Goal: Task Accomplishment & Management: Manage account settings

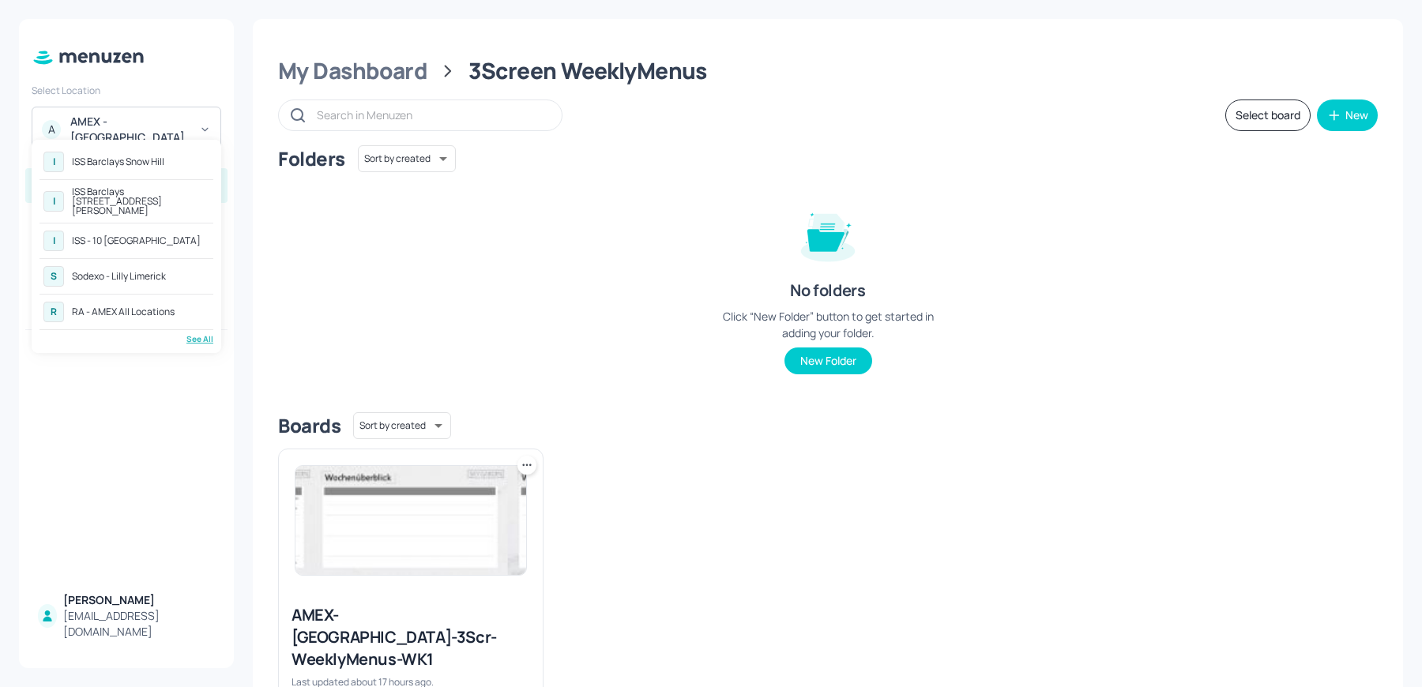
click at [157, 205] on div "I ISS Barclays 1 Churchill Place" at bounding box center [126, 201] width 174 height 36
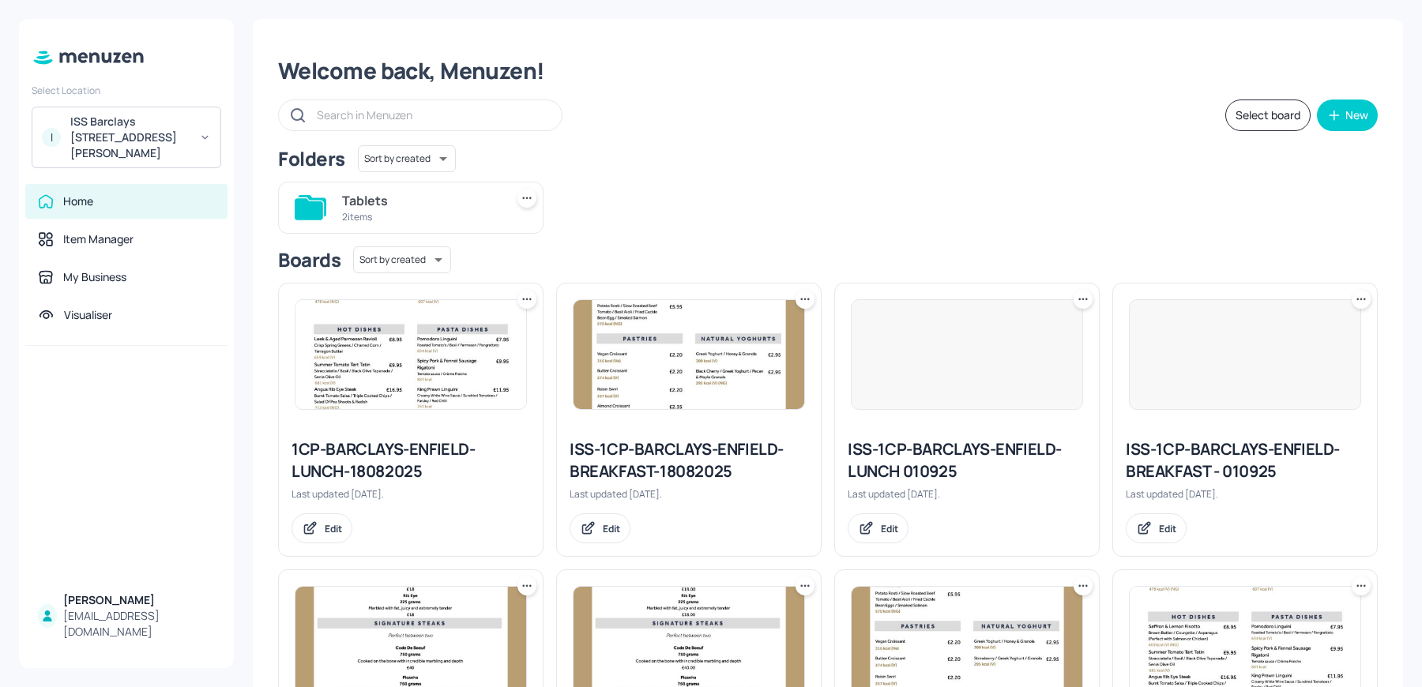
click at [130, 123] on div "ISS Barclays [STREET_ADDRESS][PERSON_NAME]" at bounding box center [129, 137] width 119 height 47
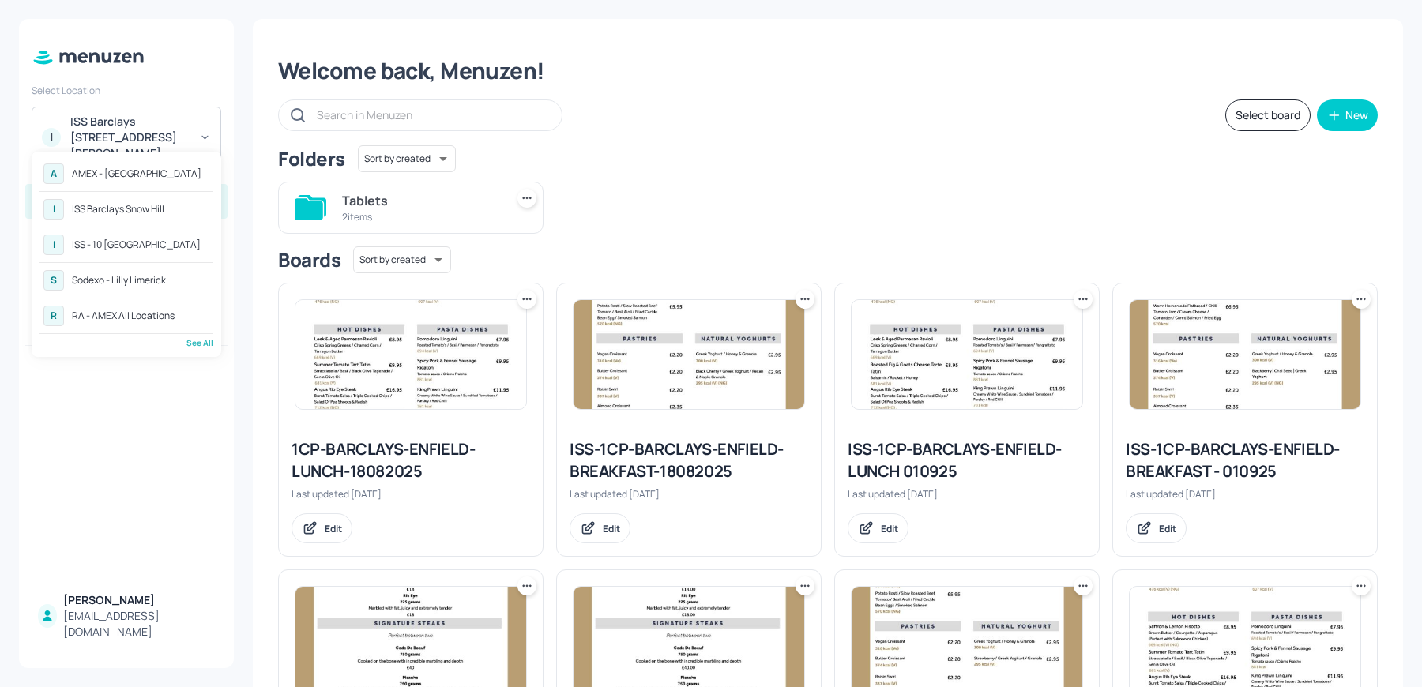
click at [148, 253] on div "I ISS - 10 South Collonade" at bounding box center [126, 245] width 174 height 28
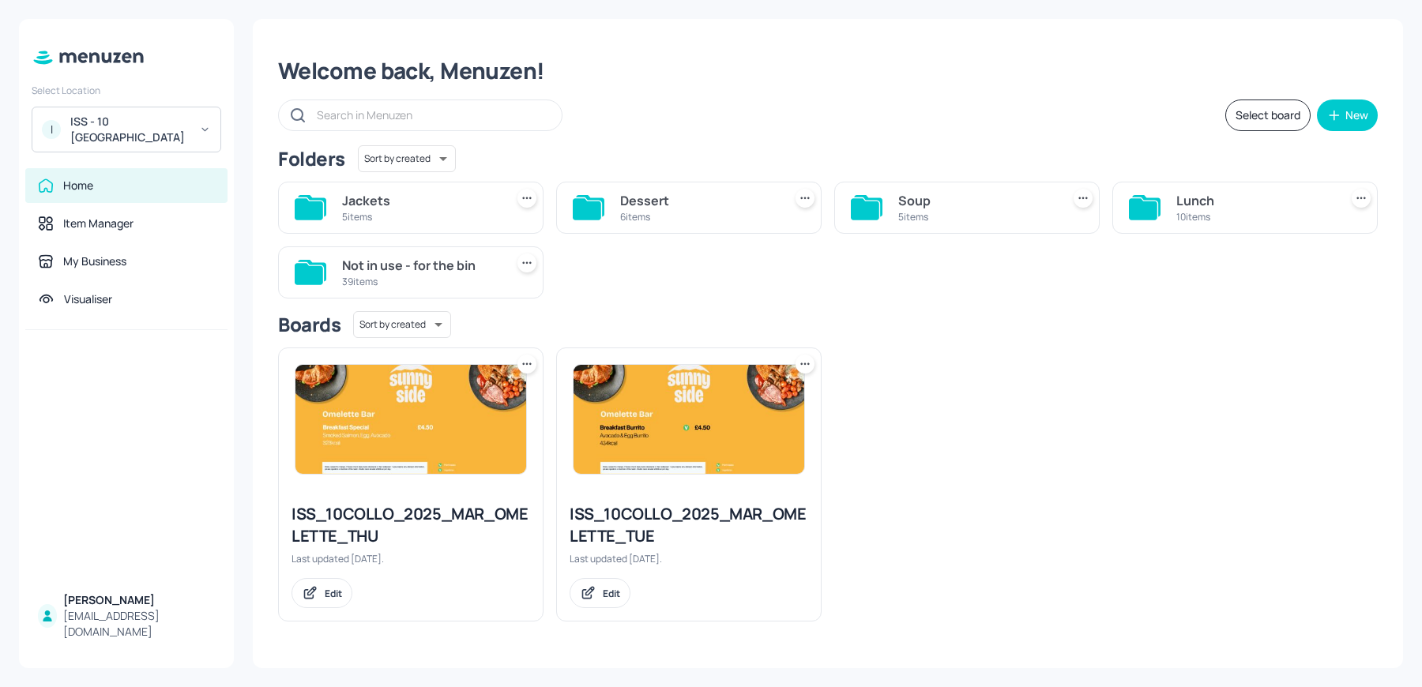
click at [375, 207] on div "Jackets" at bounding box center [420, 200] width 156 height 19
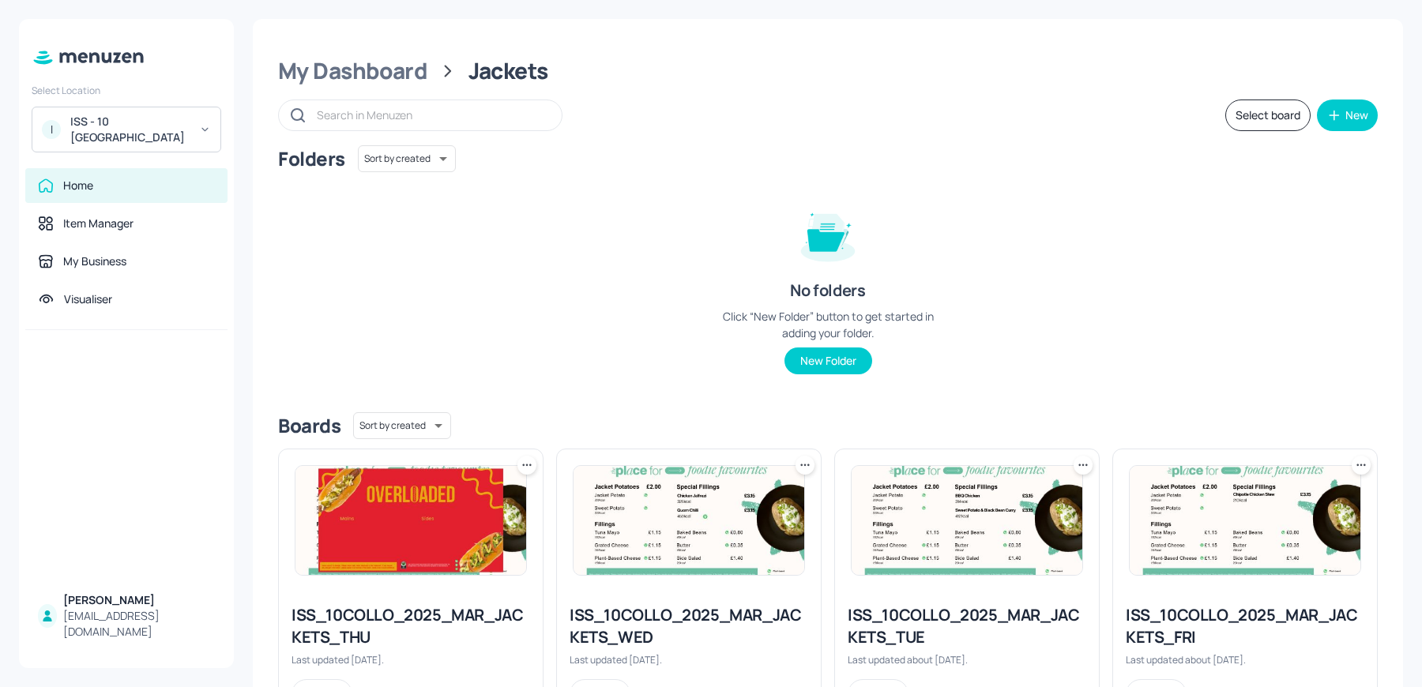
scroll to position [358, 0]
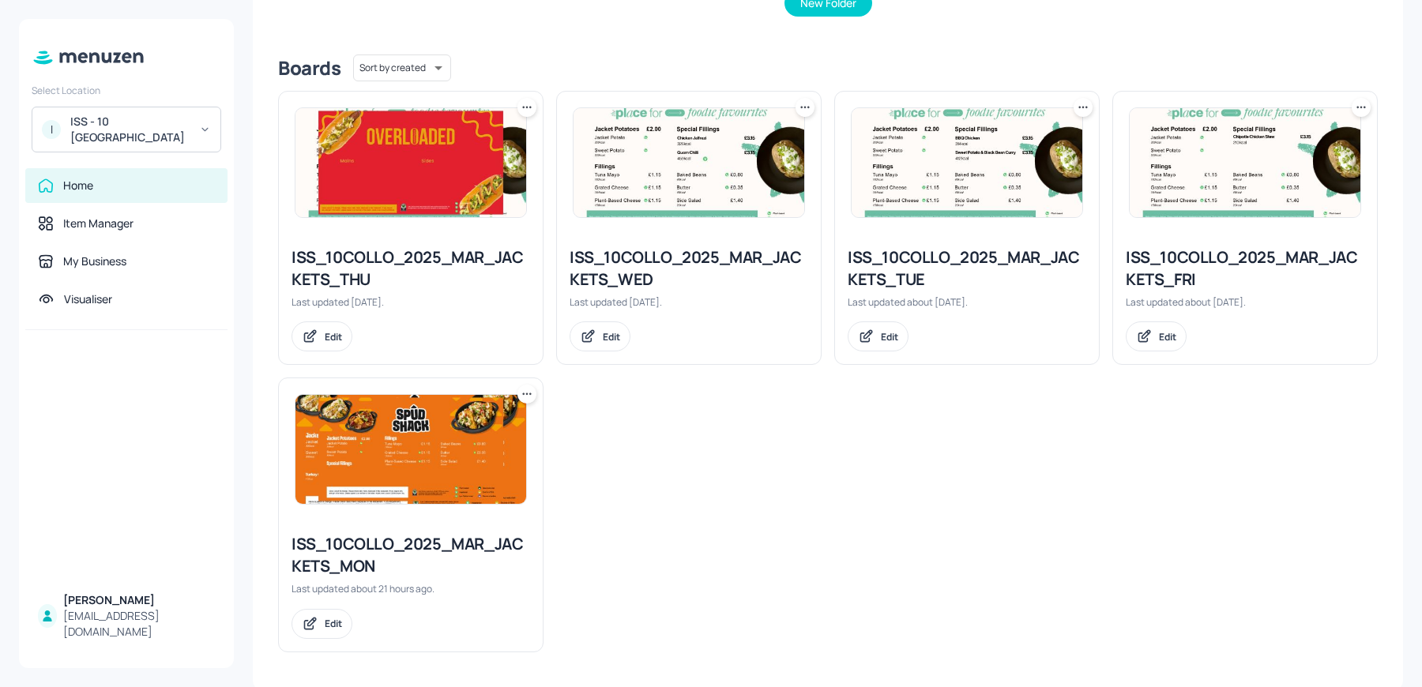
click at [408, 528] on div "ISS_10COLLO_2025_MAR_JACKETS_MON Last updated about 21 hours ago. Edit" at bounding box center [411, 585] width 264 height 130
click at [367, 528] on div "ISS_10COLLO_2025_MAR_JACKETS_MON Last updated about 21 hours ago. Edit" at bounding box center [411, 585] width 264 height 130
click at [351, 442] on img at bounding box center [410, 449] width 231 height 109
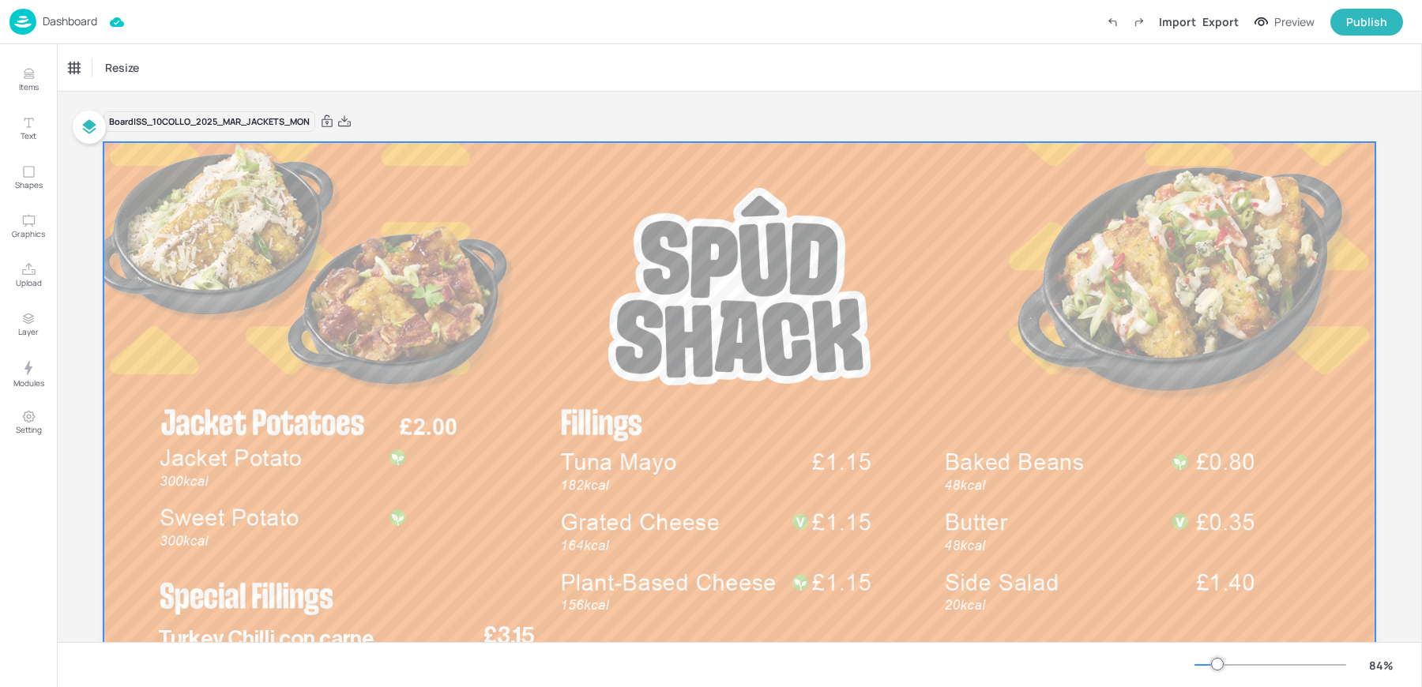
scroll to position [254, 0]
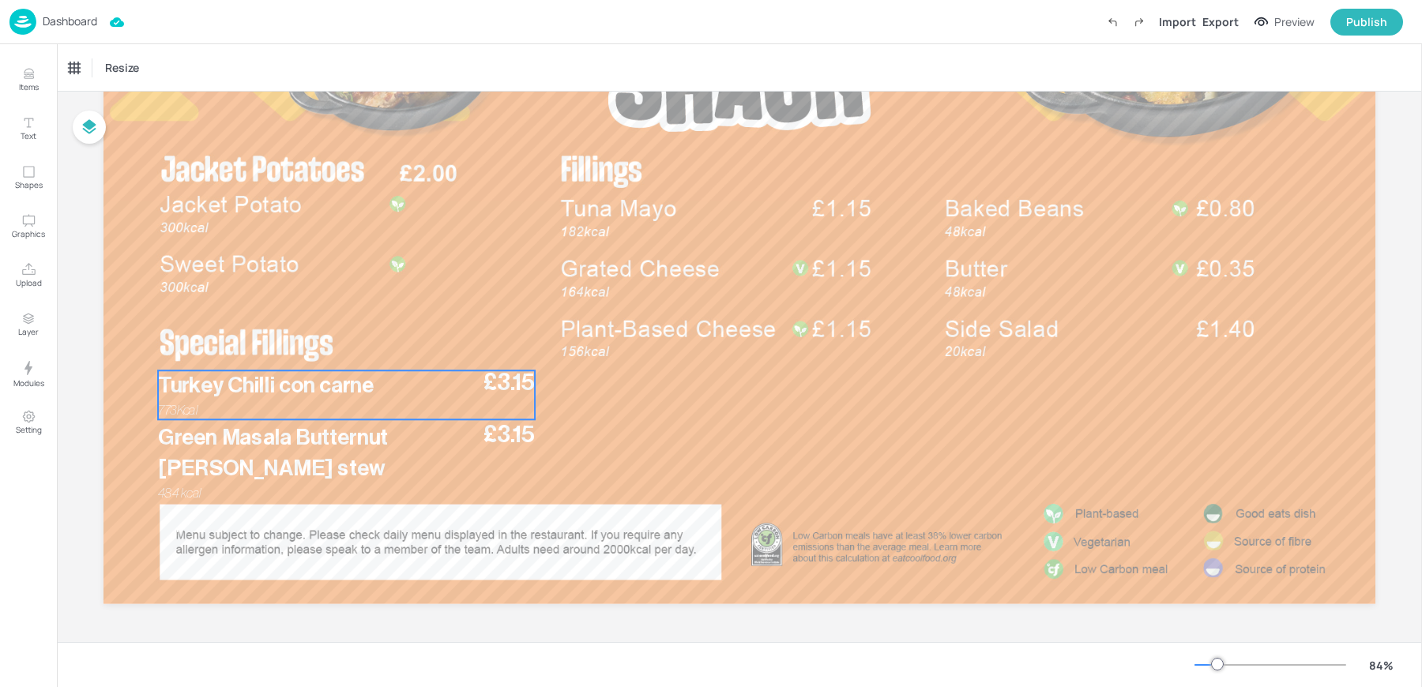
click at [256, 417] on div "£3.15 Turkey Chilli con carne 773Kcal" at bounding box center [346, 394] width 377 height 49
click at [297, 345] on div "Ungroup" at bounding box center [295, 343] width 61 height 21
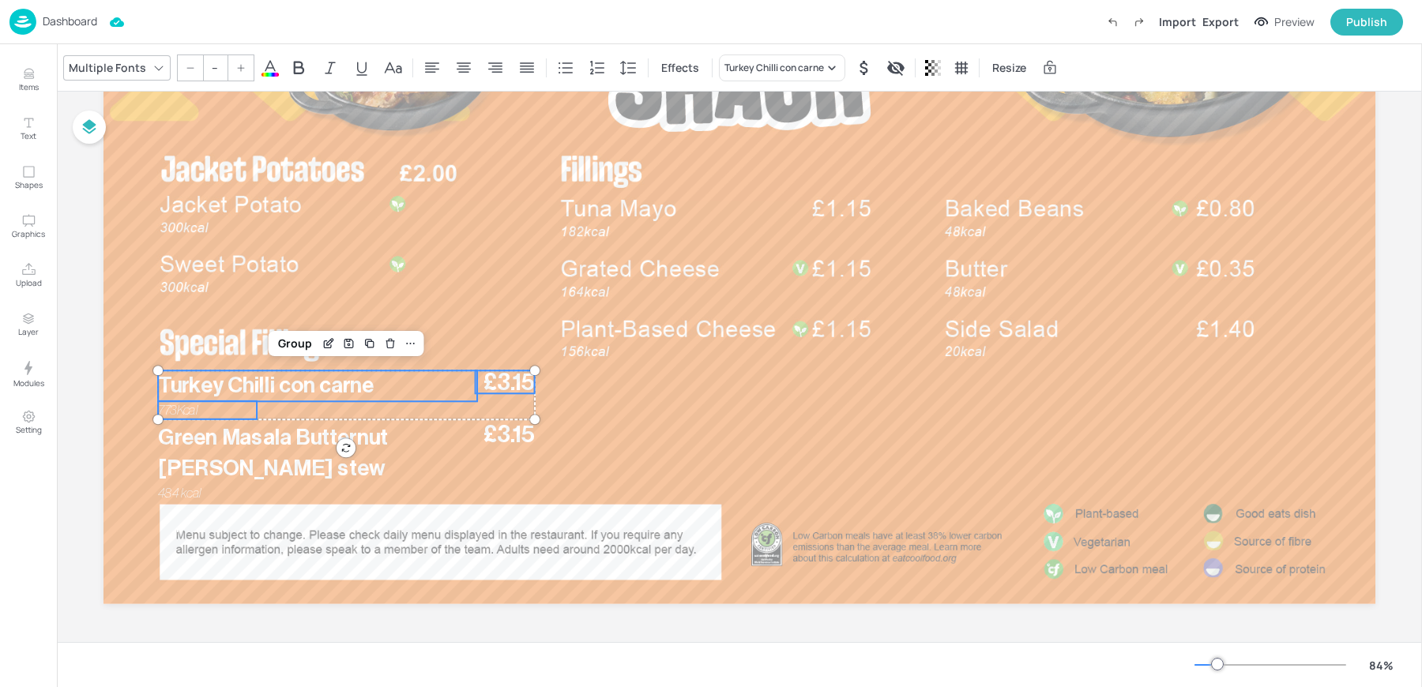
click at [274, 380] on span "Turkey Chilli con carne" at bounding box center [266, 385] width 216 height 22
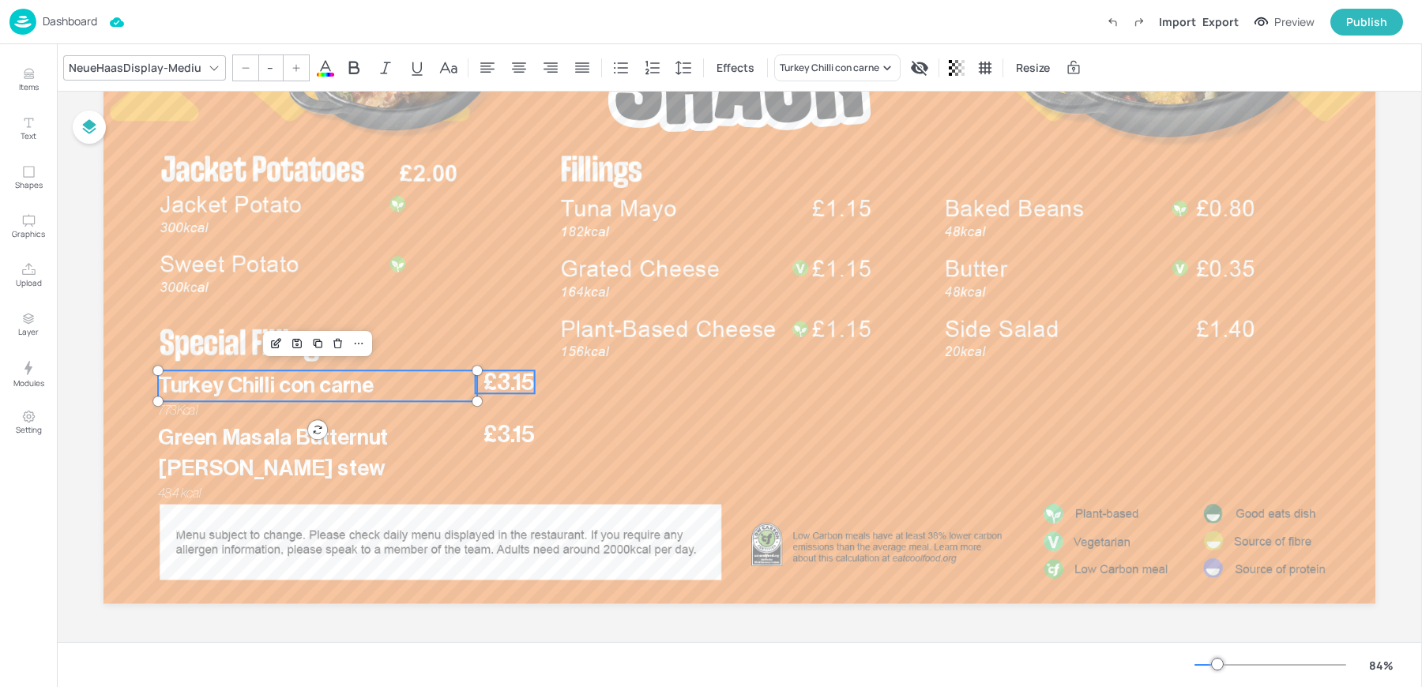
click at [513, 389] on span "£3.15" at bounding box center [508, 381] width 51 height 23
click at [505, 378] on span "£3.15" at bounding box center [508, 381] width 51 height 23
click at [224, 388] on span "Turkey Chilli con carne" at bounding box center [266, 385] width 216 height 22
click at [494, 381] on span "£3.15" at bounding box center [508, 381] width 51 height 23
click at [172, 408] on span "773Kcal" at bounding box center [177, 410] width 39 height 13
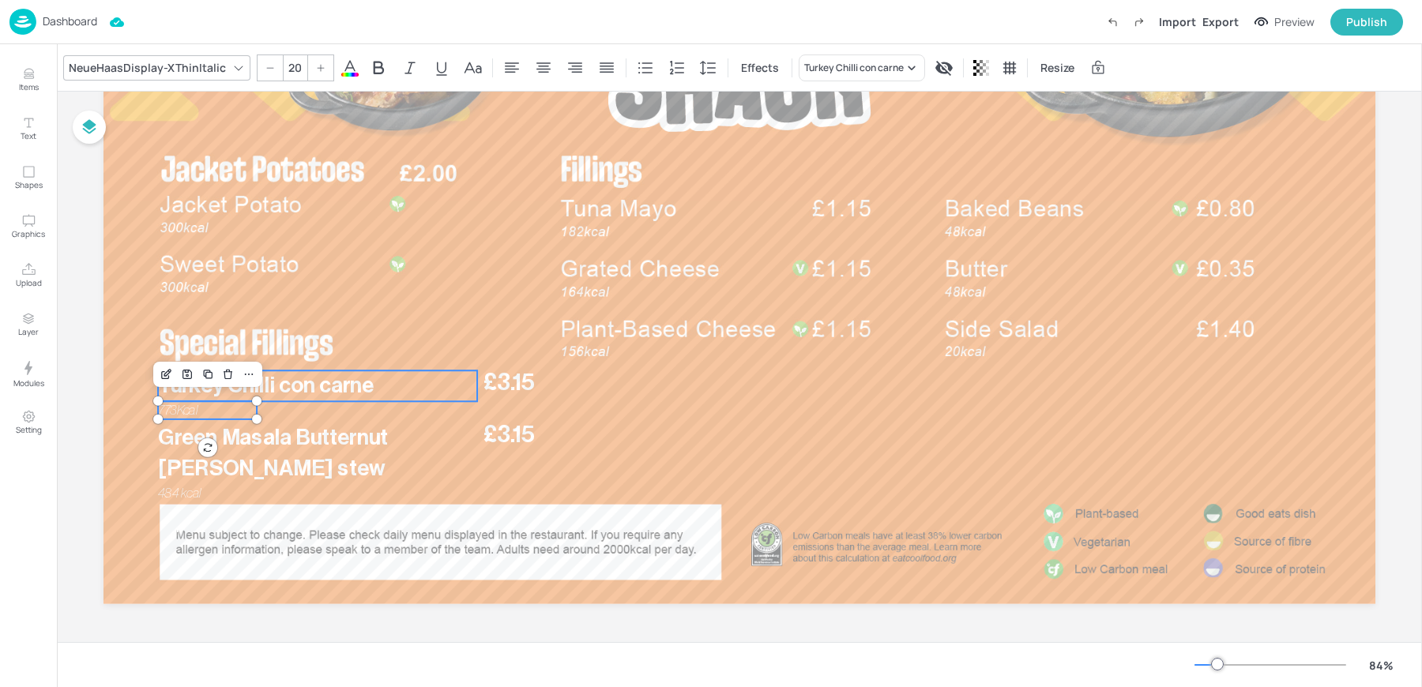
click at [175, 387] on span "Turkey Chilli con carne" at bounding box center [266, 385] width 216 height 22
type input "--"
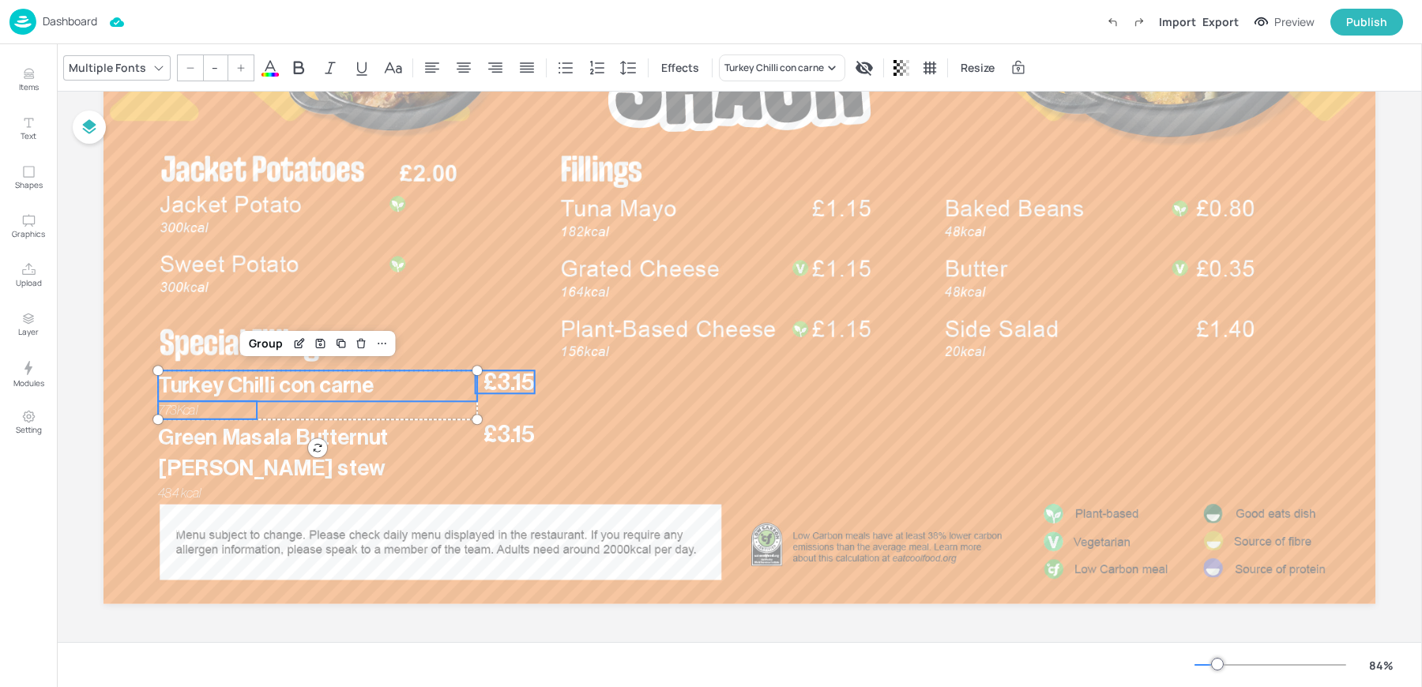
click at [520, 390] on span "£3.15" at bounding box center [508, 381] width 51 height 23
click at [273, 334] on div "Group" at bounding box center [295, 343] width 47 height 21
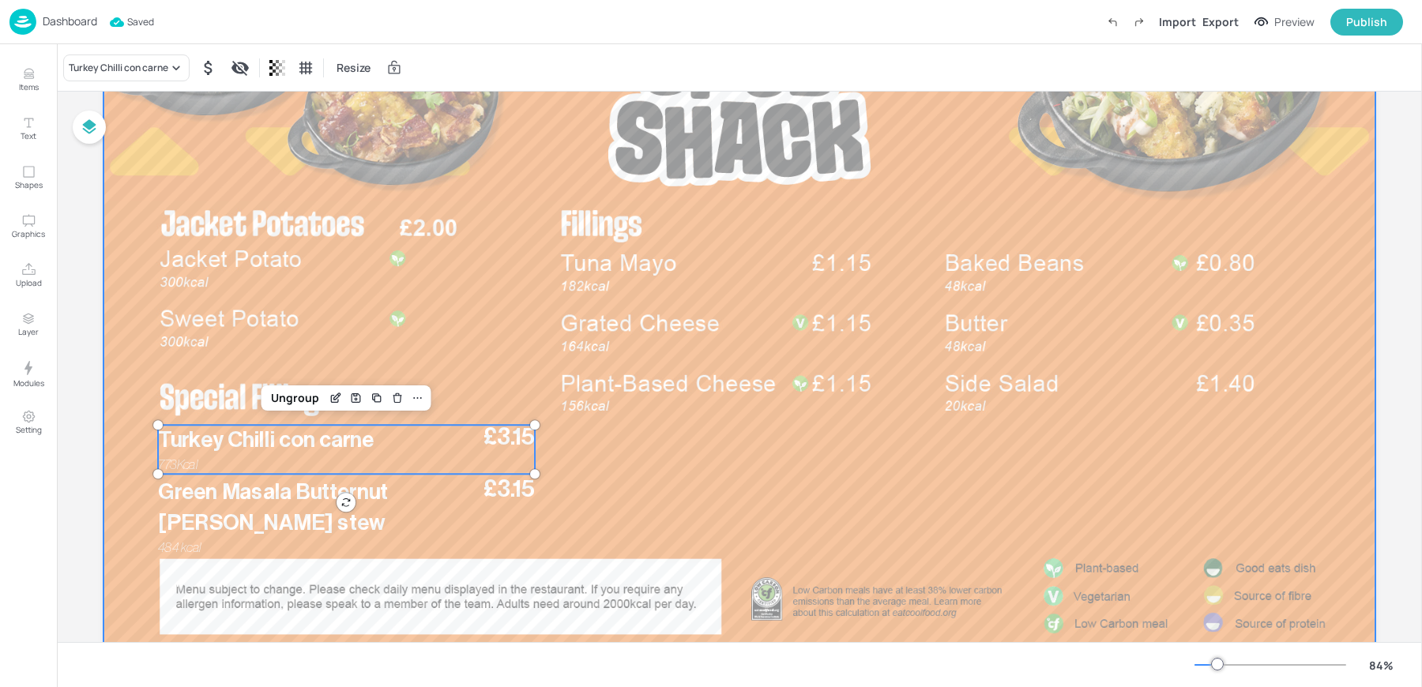
scroll to position [0, 0]
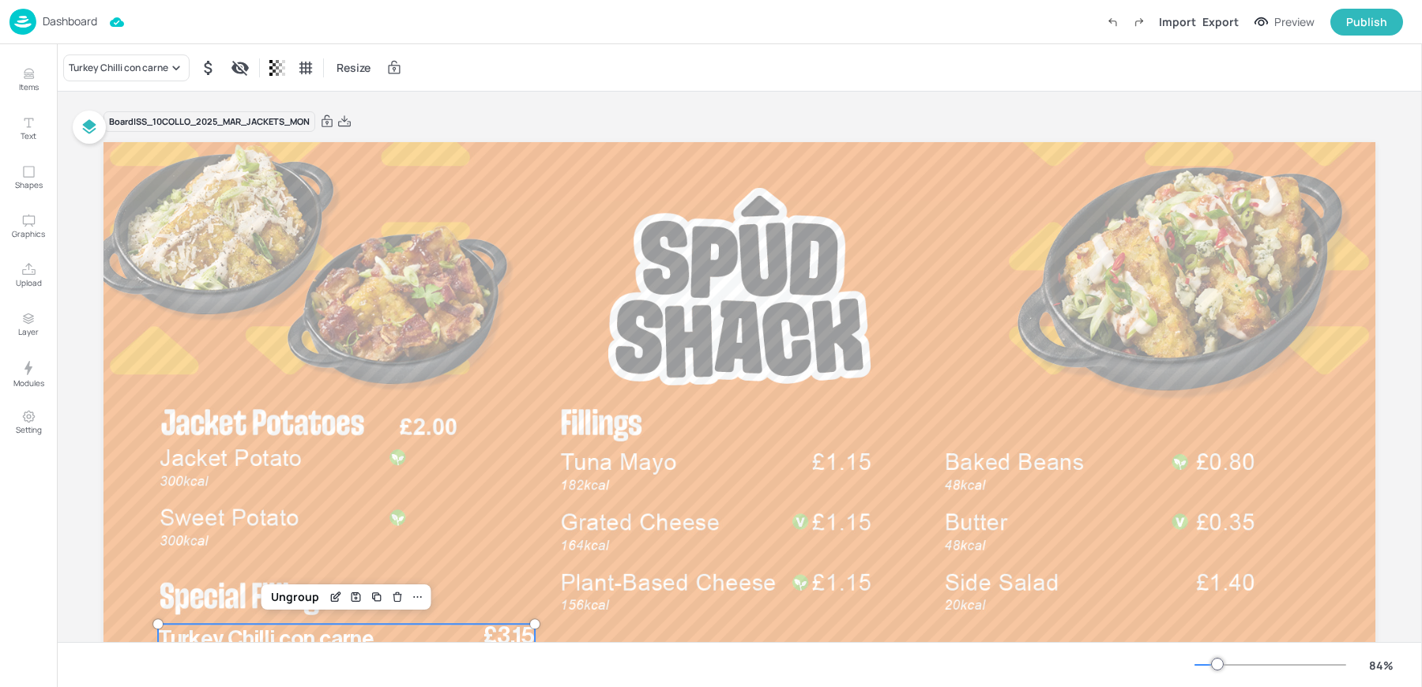
click at [63, 23] on p "Dashboard" at bounding box center [70, 21] width 54 height 11
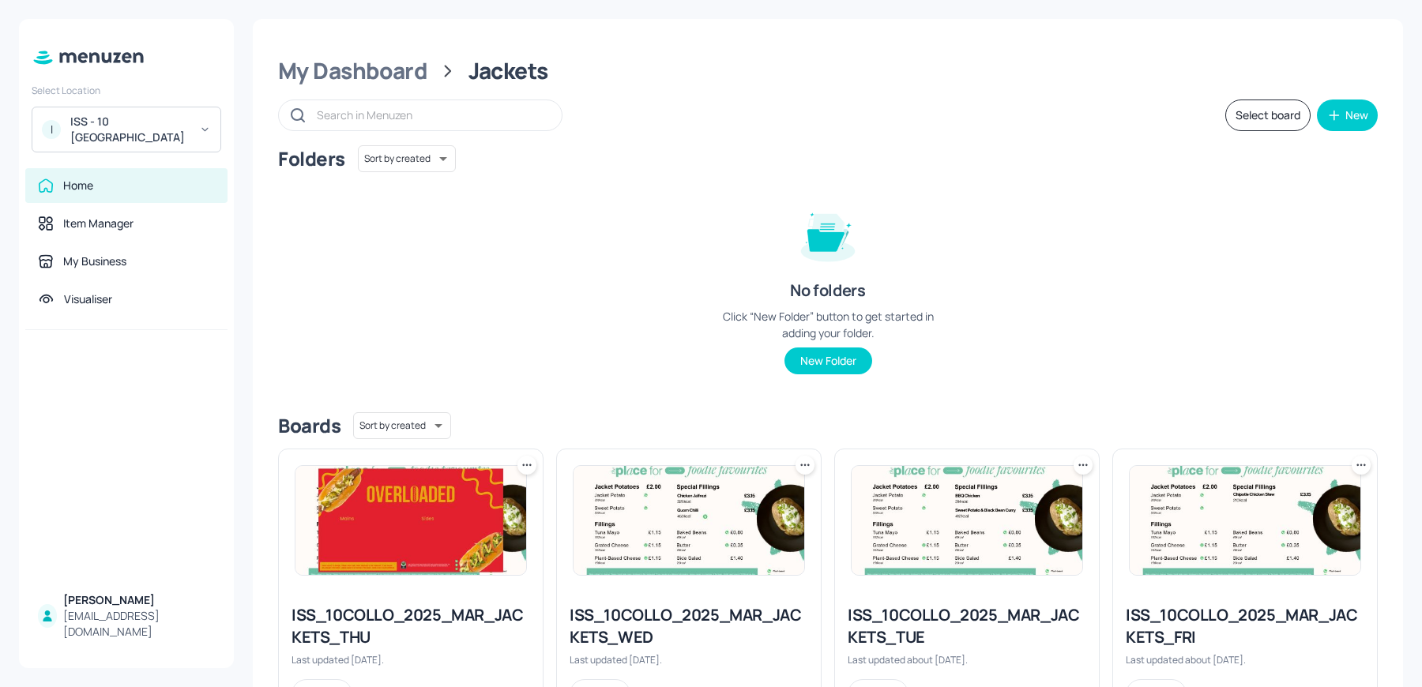
click at [110, 133] on div "ISS - 10 South Collonade" at bounding box center [129, 130] width 119 height 32
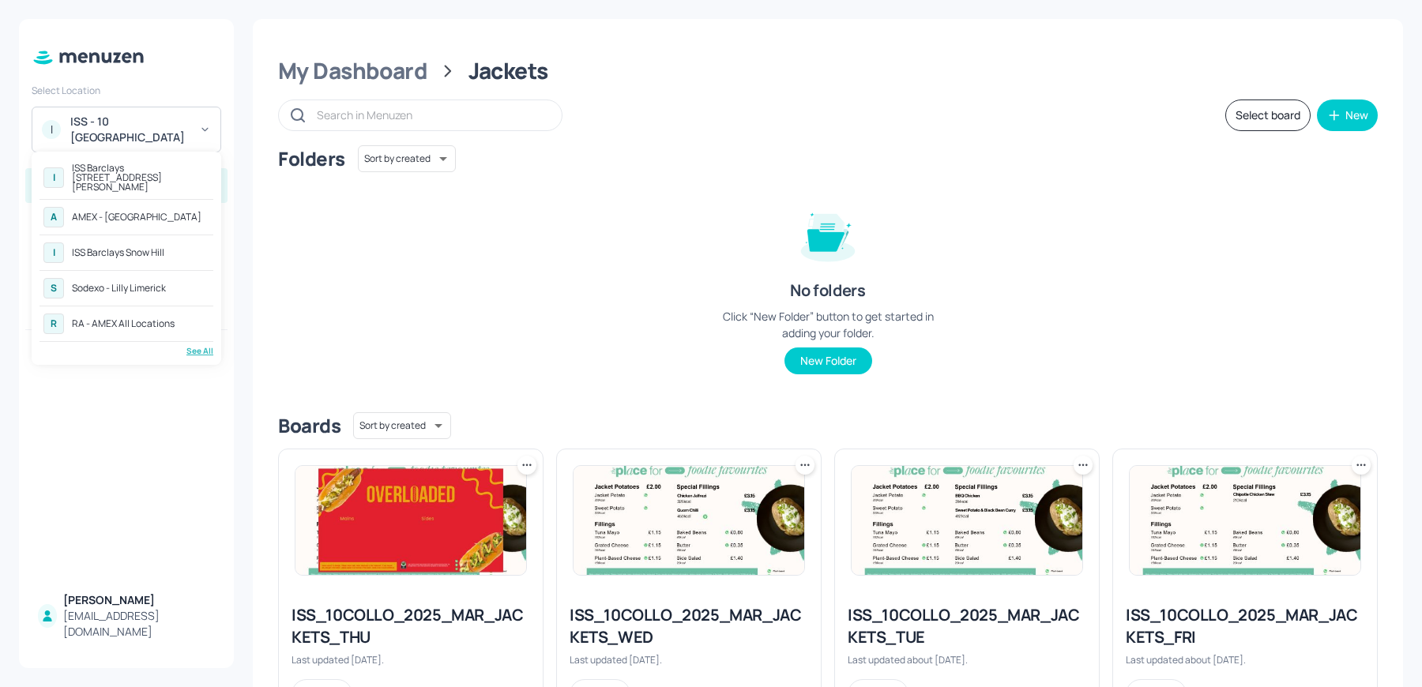
click at [155, 174] on div "ISS Barclays [STREET_ADDRESS][PERSON_NAME]" at bounding box center [140, 177] width 137 height 28
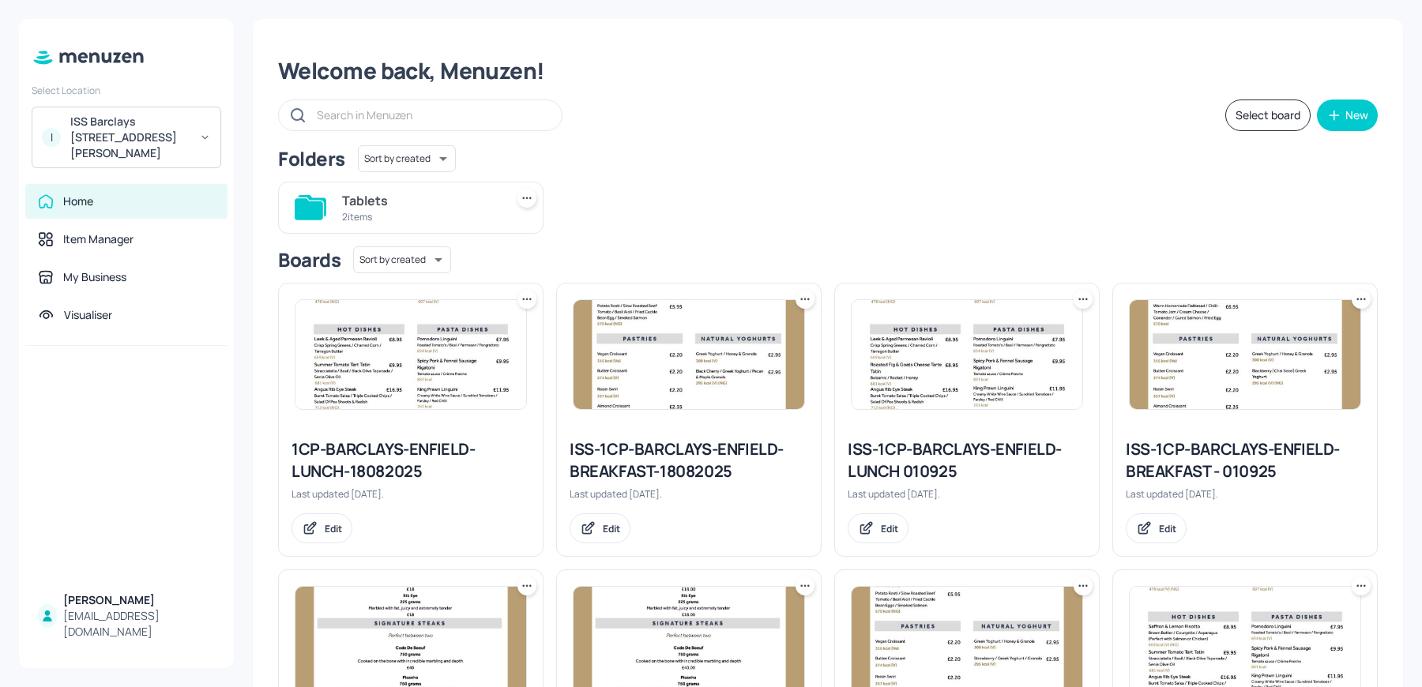
click at [929, 456] on div "ISS-1CP-BARCLAYS-ENFIELD-LUNCH 010925" at bounding box center [966, 460] width 239 height 44
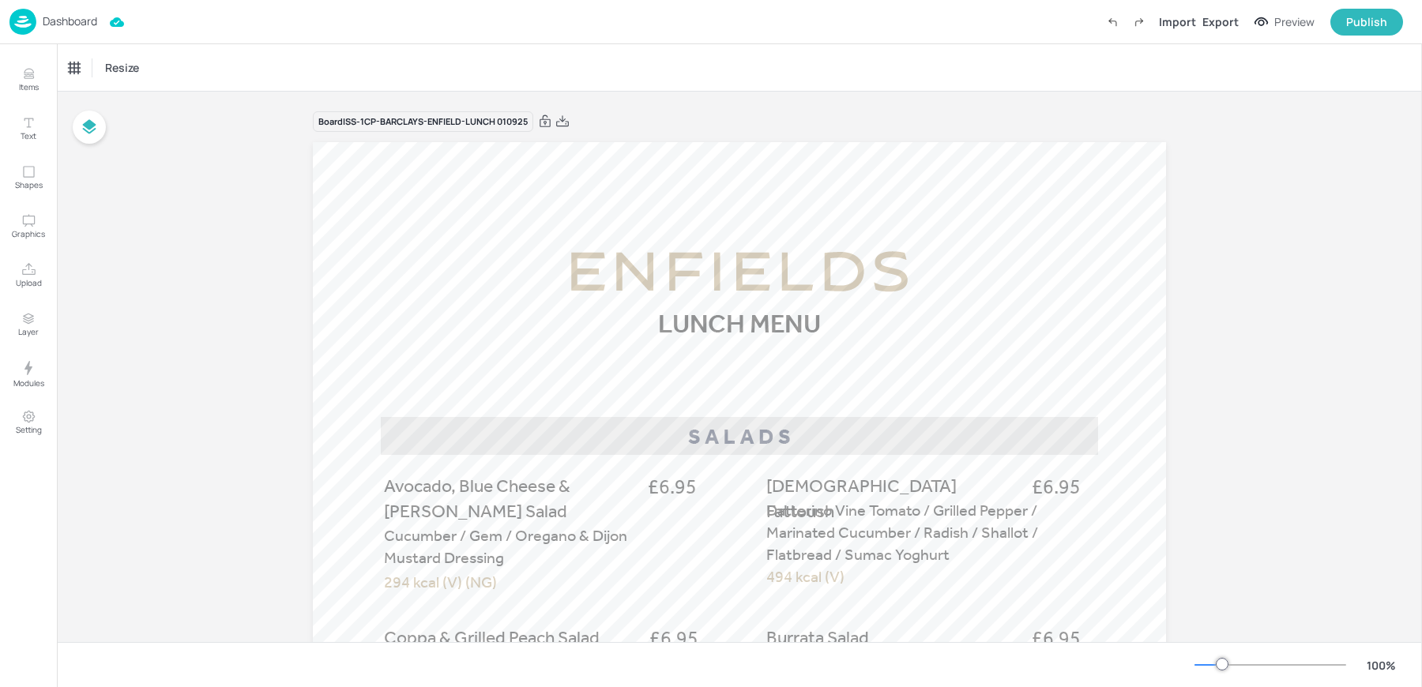
click at [48, 29] on div "Dashboard" at bounding box center [53, 22] width 88 height 26
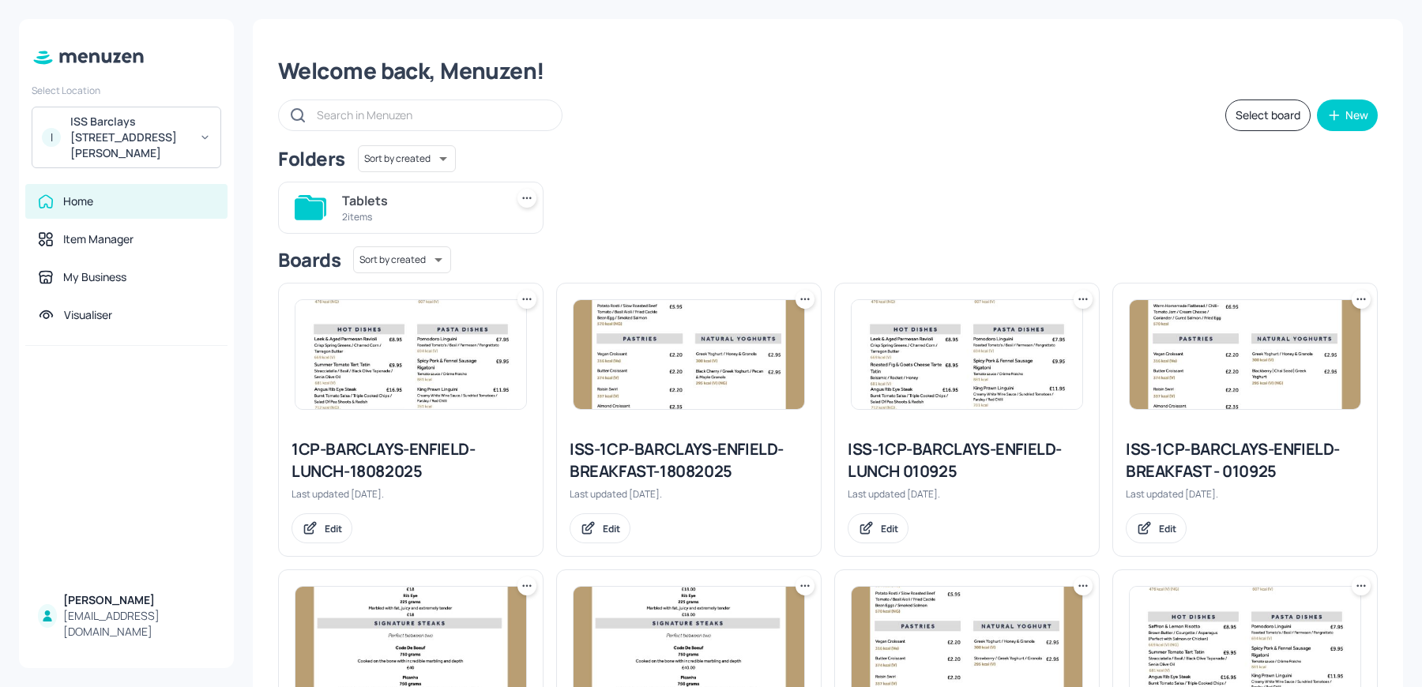
click at [1176, 423] on div at bounding box center [1245, 355] width 264 height 142
click at [1180, 386] on img at bounding box center [1244, 354] width 231 height 109
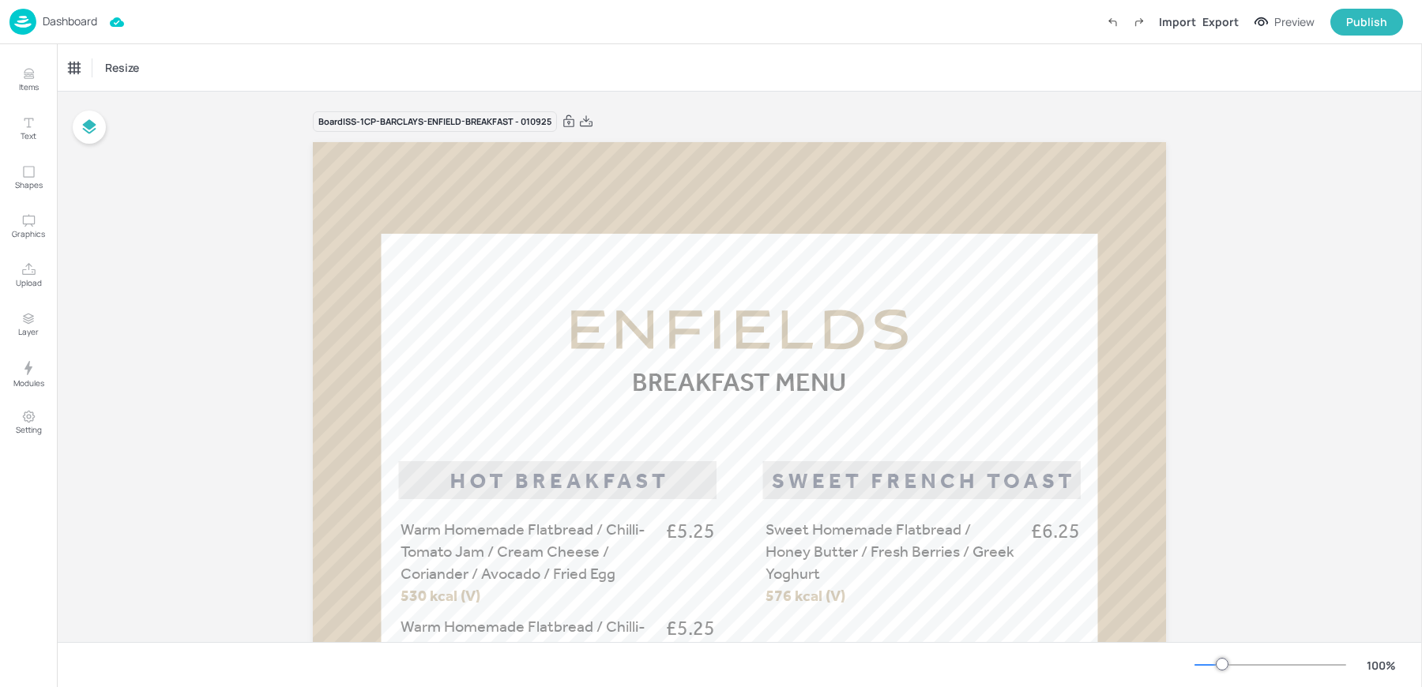
click at [65, 20] on p "Dashboard" at bounding box center [70, 21] width 54 height 11
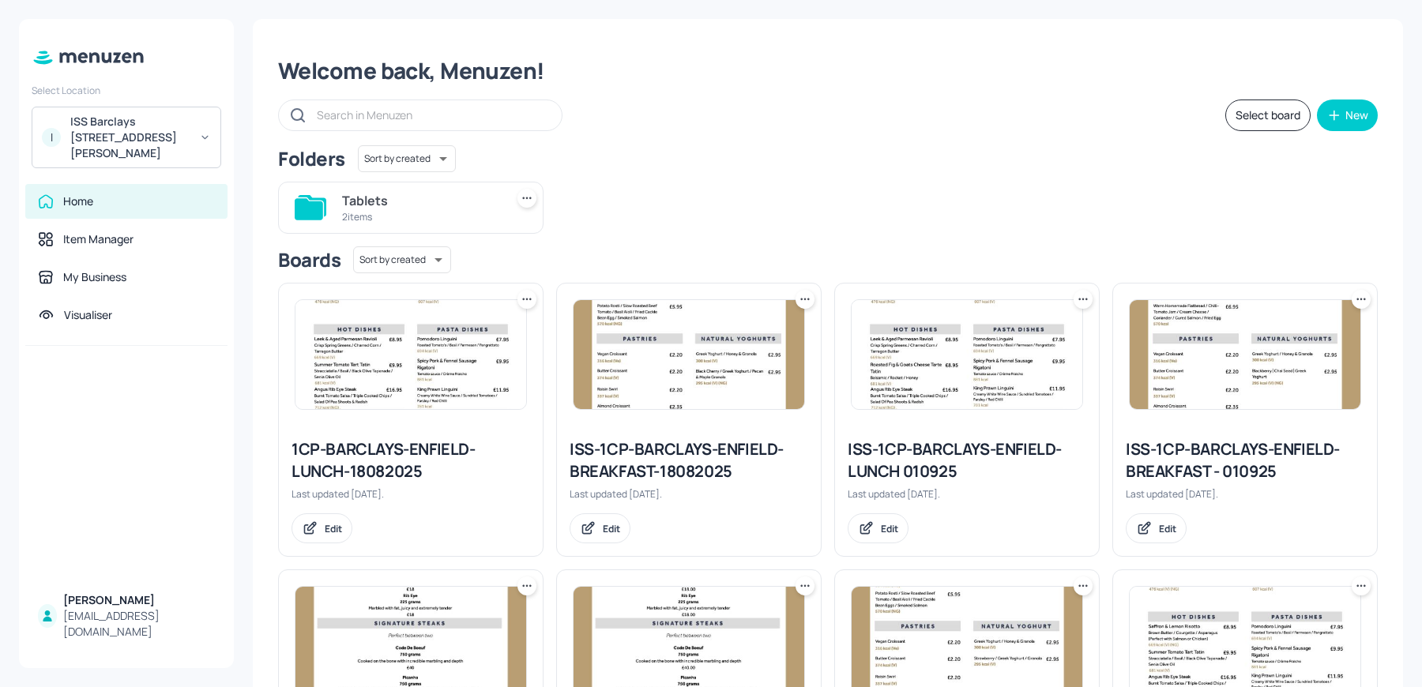
click at [915, 395] on img at bounding box center [966, 354] width 231 height 109
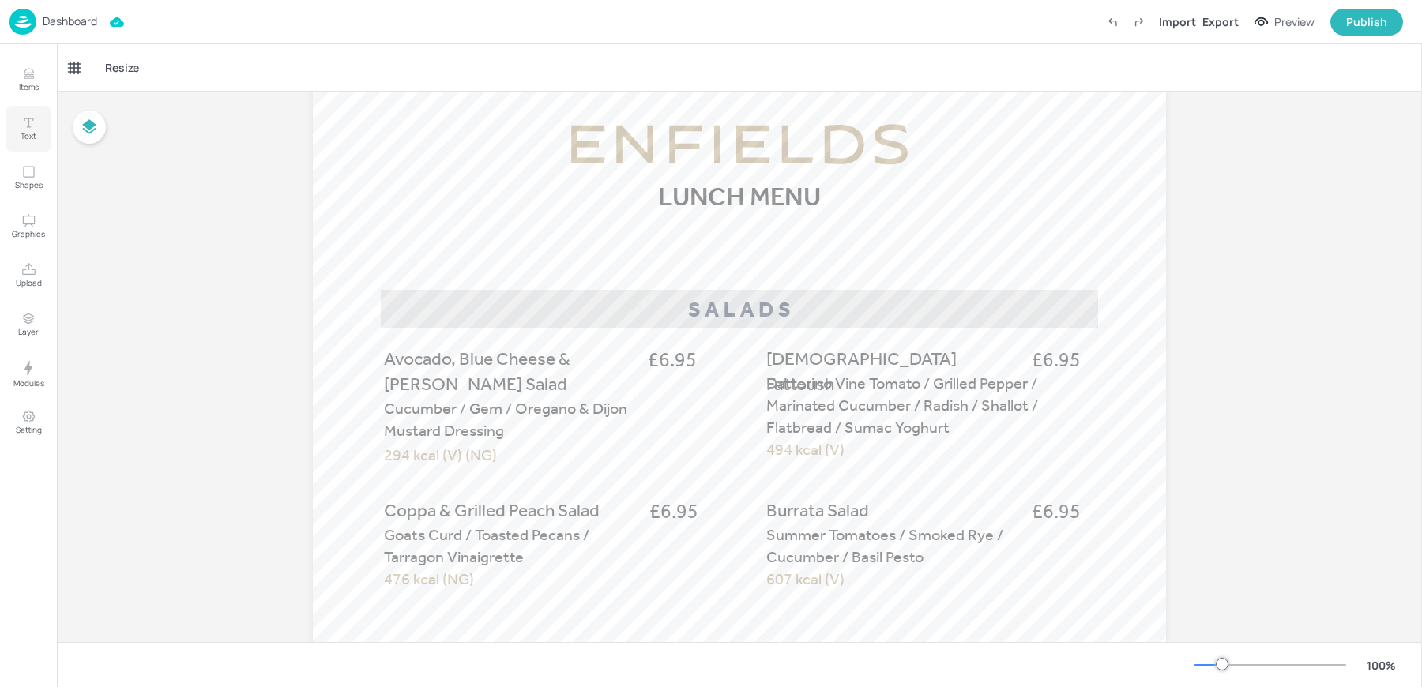
scroll to position [128, 0]
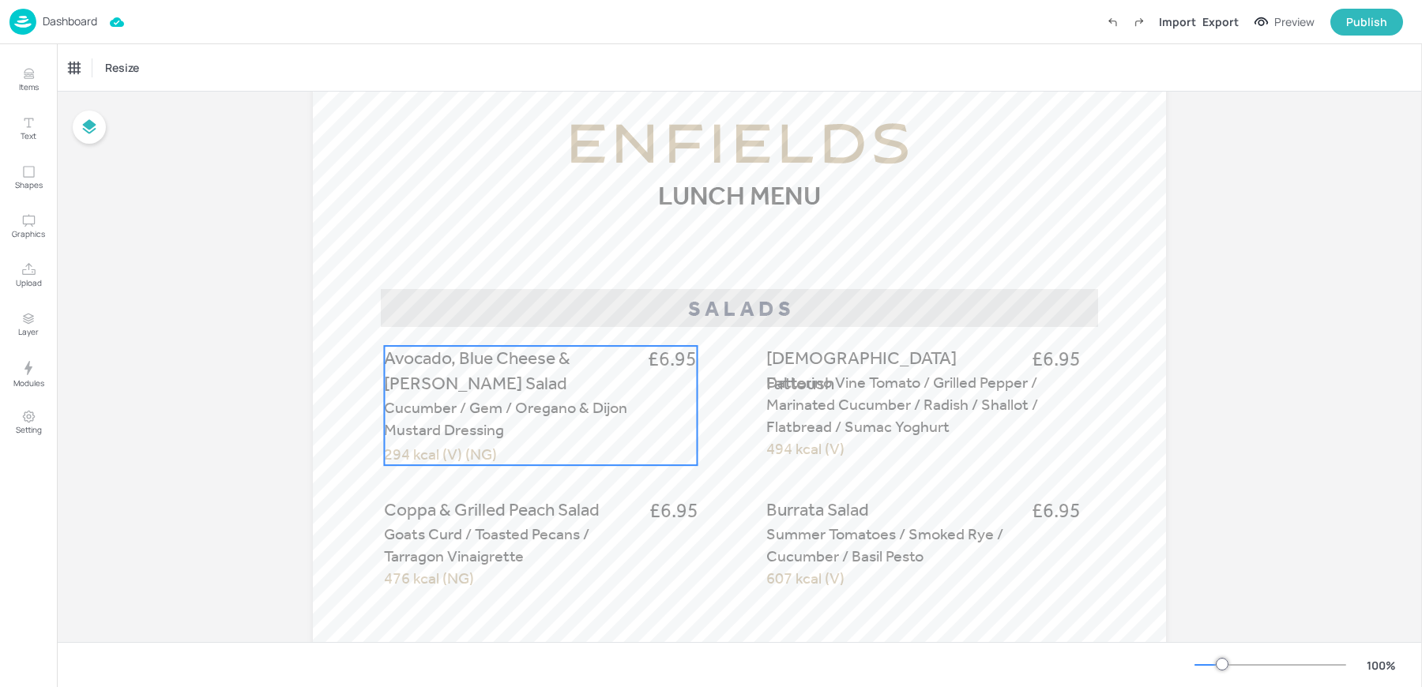
click at [498, 412] on span "Cucumber / Gem / Oregano & Dijon Mustard Dressing" at bounding box center [505, 418] width 243 height 41
click at [525, 315] on icon "Edit Item" at bounding box center [529, 319] width 13 height 13
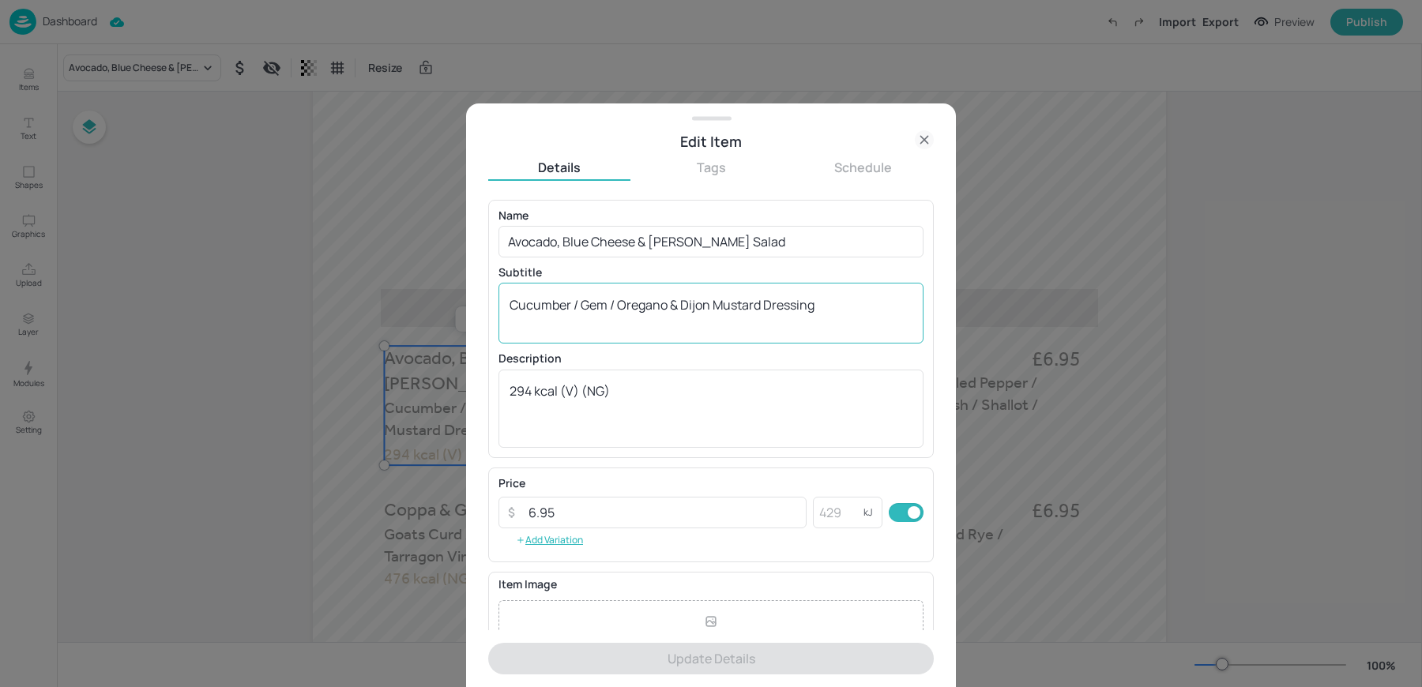
click at [870, 315] on textarea "Cucumber / Gem / Oregano & Dijon Mustard Dressing" at bounding box center [710, 313] width 403 height 35
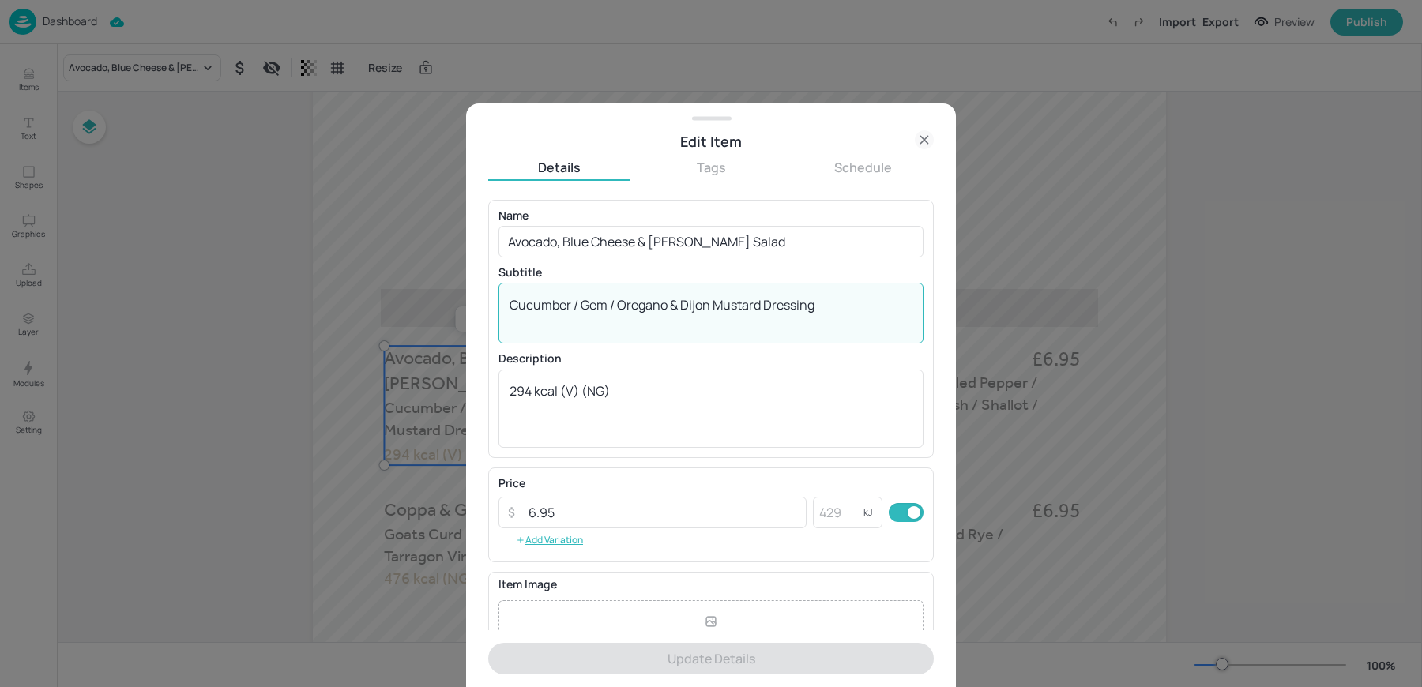
click at [834, 304] on textarea "Cucumber / Gem / Oregano & Dijon Mustard Dressing" at bounding box center [710, 313] width 403 height 35
paste textarea "/ Curried Raisins / Ginger & Lime Dressing"
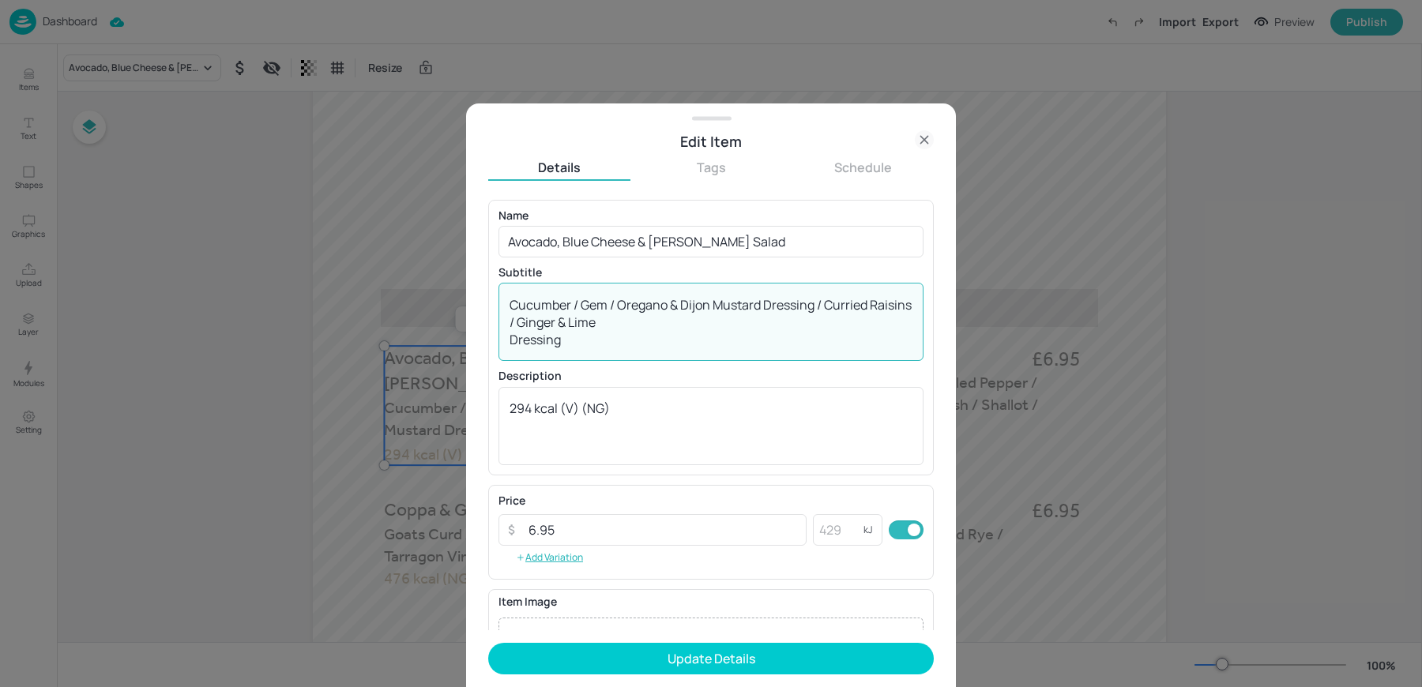
click at [509, 338] on textarea "Cucumber / Gem / Oregano & Dijon Mustard Dressing / Curried Raisins / Ginger & …" at bounding box center [710, 322] width 403 height 52
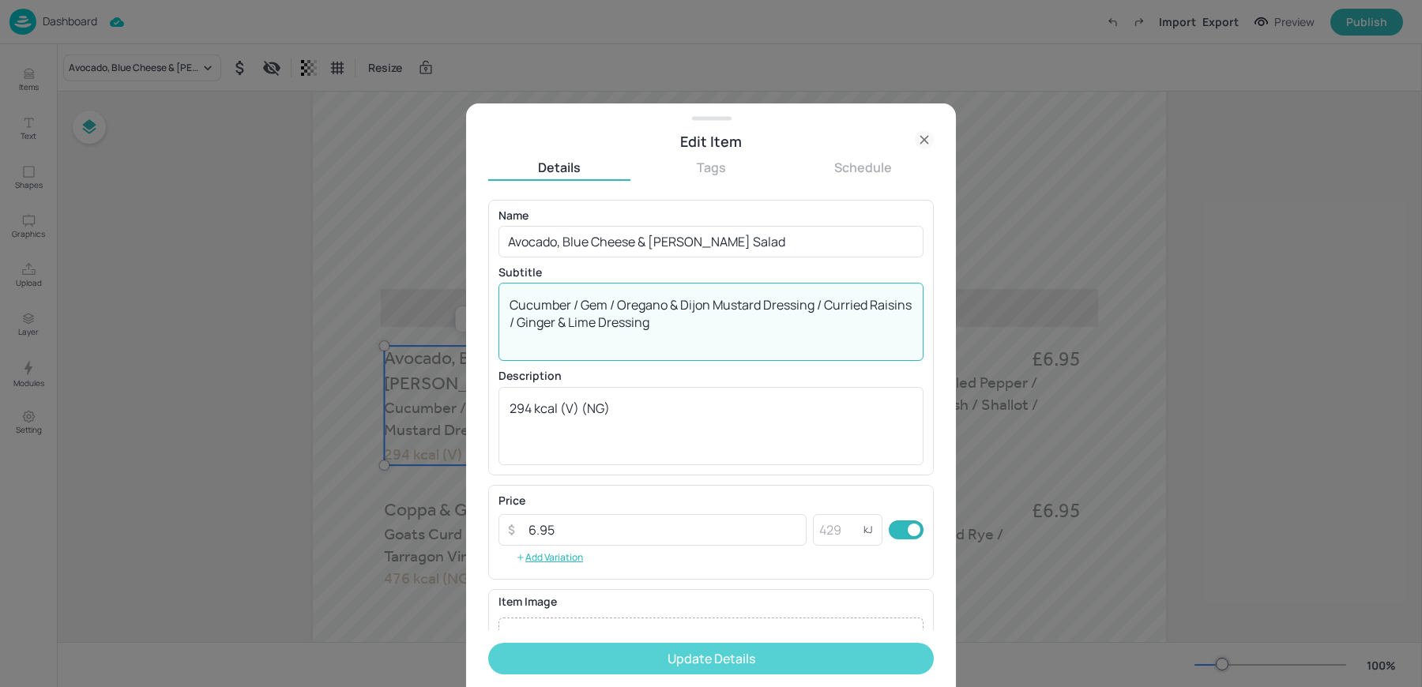
type textarea "Cucumber / Gem / Oregano & Dijon Mustard Dressing / Curried Raisins / Ginger & …"
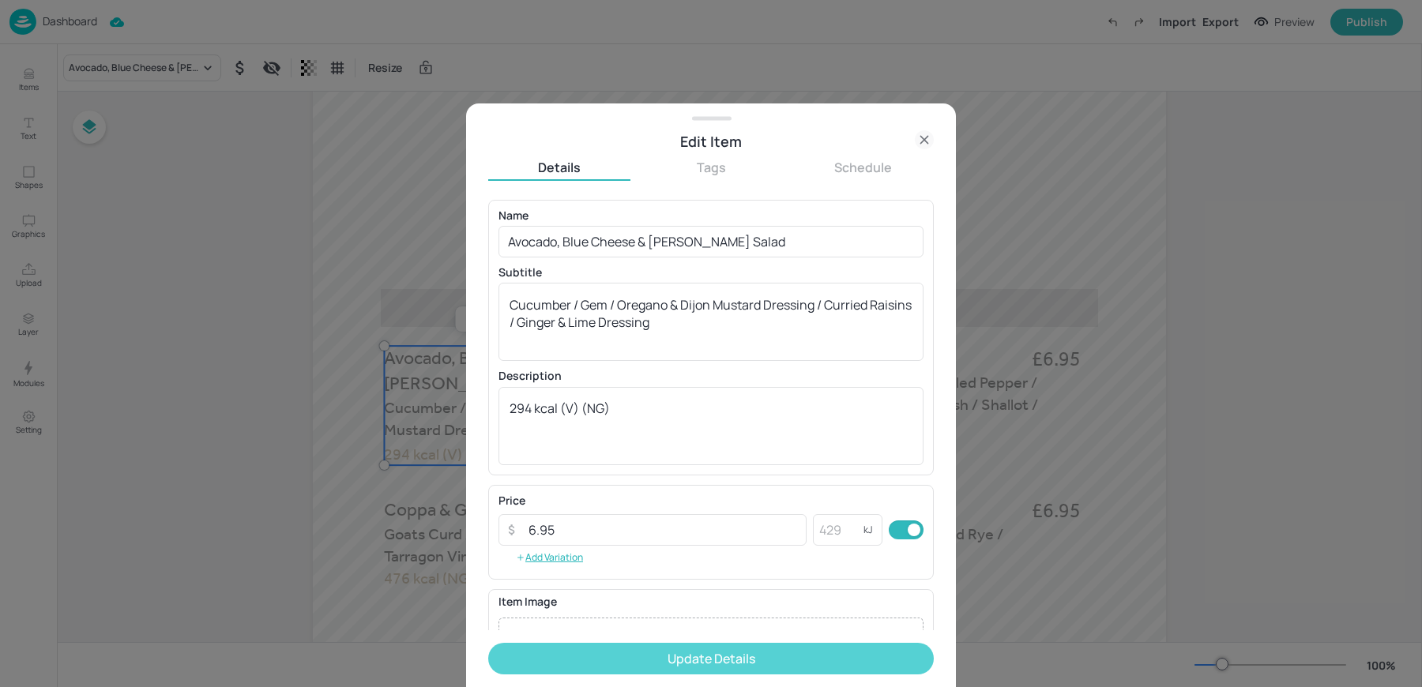
click at [703, 656] on button "Update Details" at bounding box center [710, 659] width 445 height 32
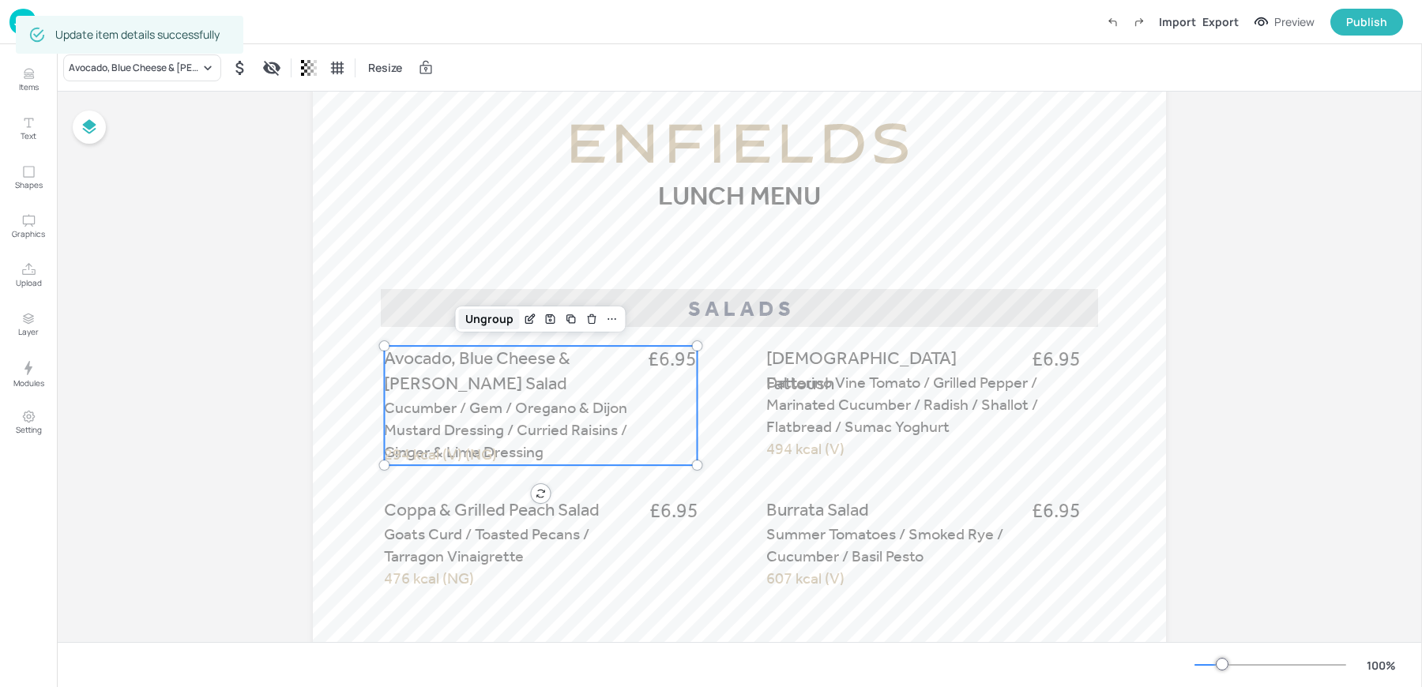
click at [498, 316] on div "Ungroup" at bounding box center [489, 319] width 61 height 21
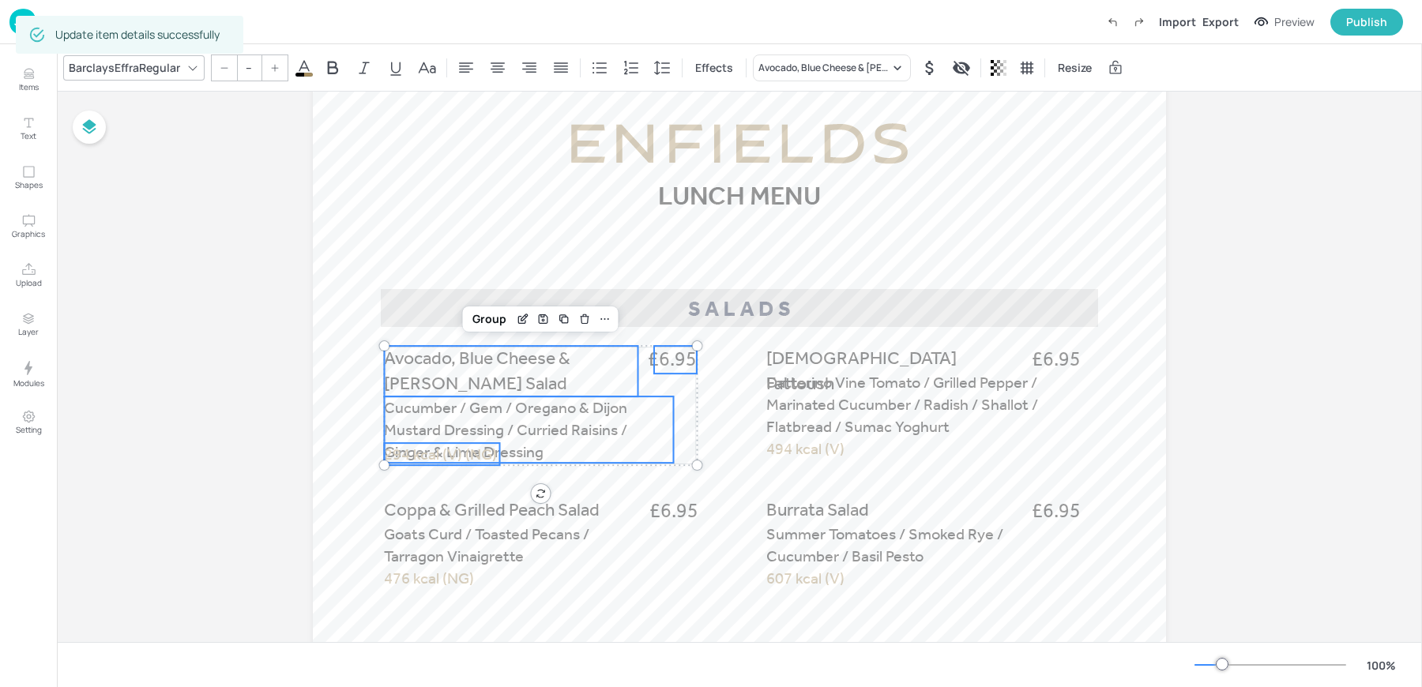
click at [415, 454] on span "294 kcal (V) (NG)" at bounding box center [440, 454] width 113 height 19
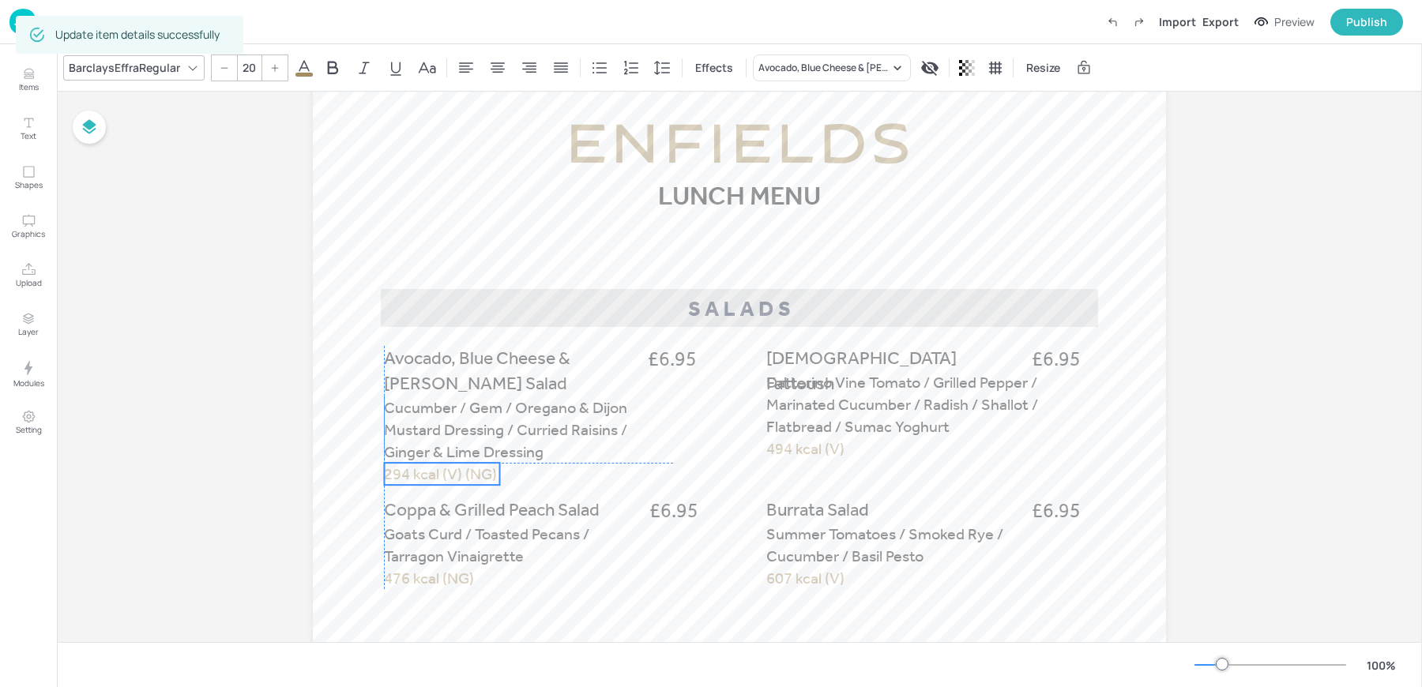
drag, startPoint x: 398, startPoint y: 452, endPoint x: 398, endPoint y: 475, distance: 22.9
click at [398, 475] on span "294 kcal (V) (NG)" at bounding box center [440, 473] width 113 height 19
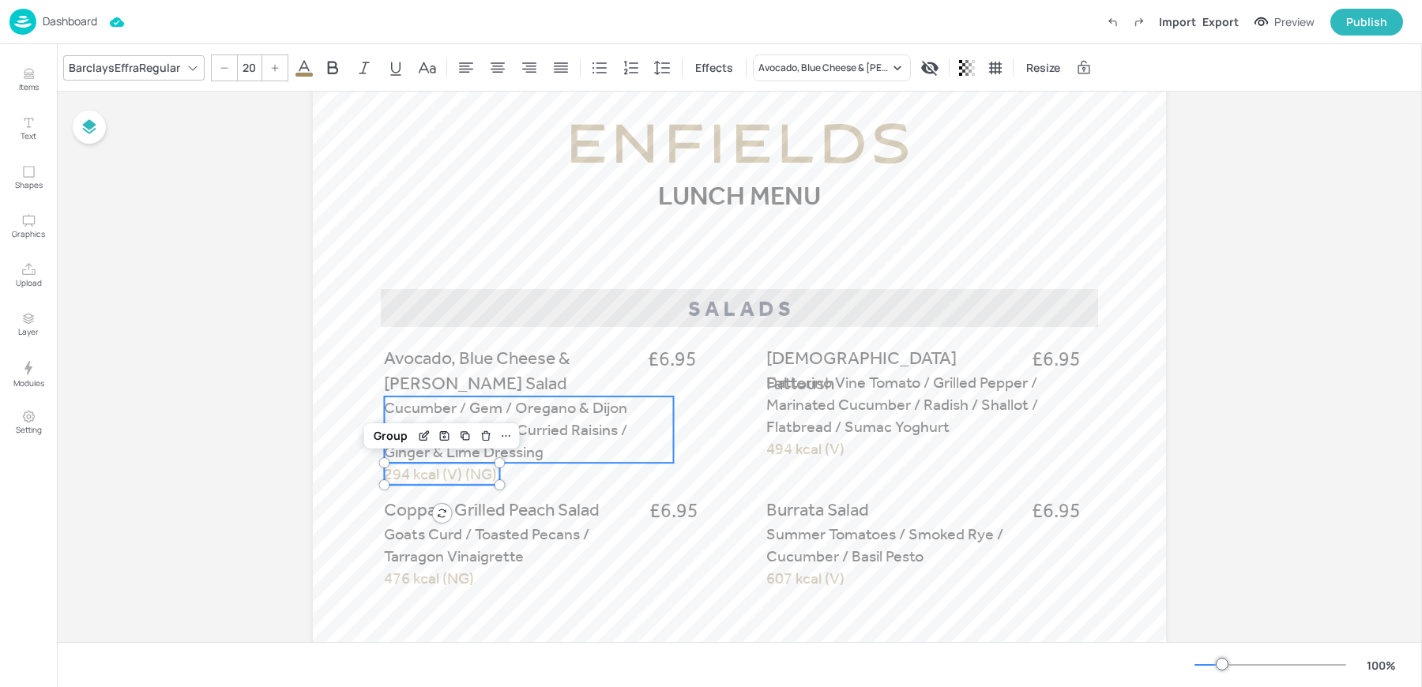
click at [555, 436] on span "Cucumber / Gem / Oregano & Dijon Mustard Dressing / Curried Raisins / Ginger & …" at bounding box center [505, 429] width 243 height 63
click at [385, 376] on span "Avocado, Blue Cheese & [PERSON_NAME] Salad" at bounding box center [477, 371] width 186 height 47
type input "--"
click at [693, 363] on span "£6.95" at bounding box center [672, 360] width 49 height 28
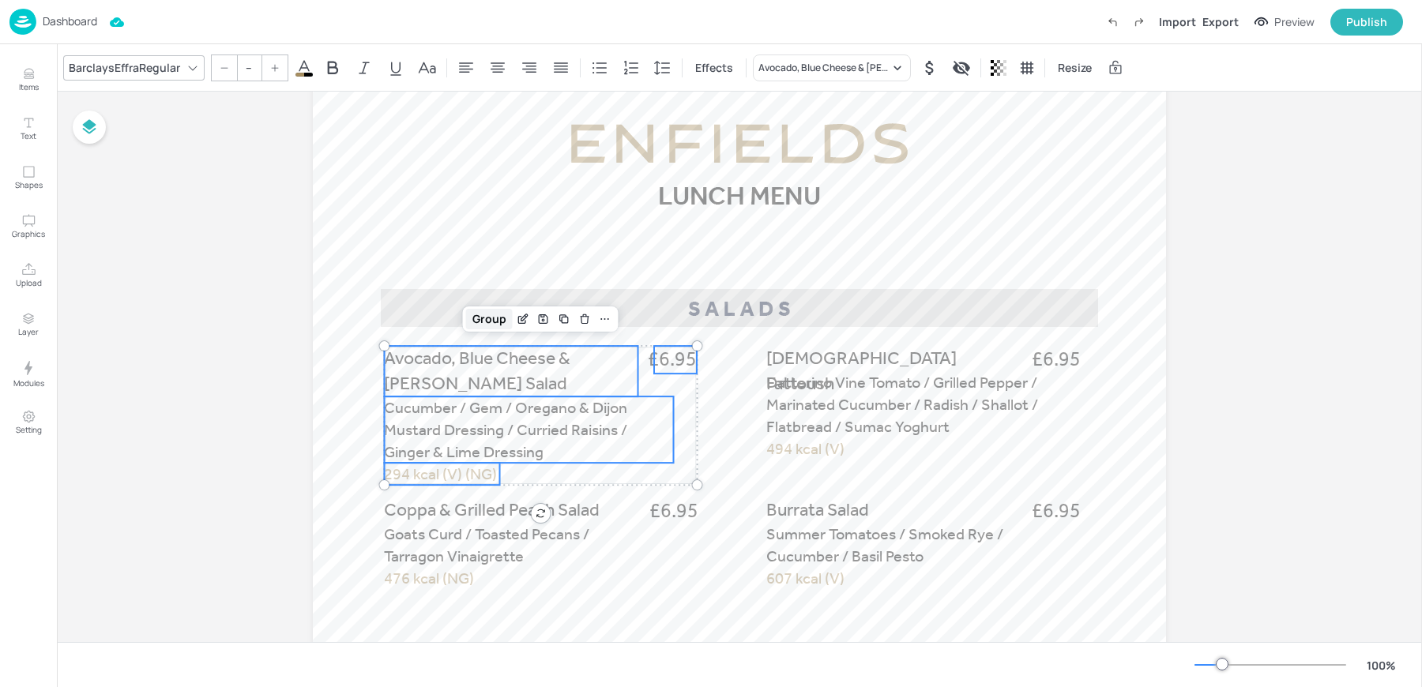
click at [488, 314] on div "Group" at bounding box center [489, 319] width 47 height 21
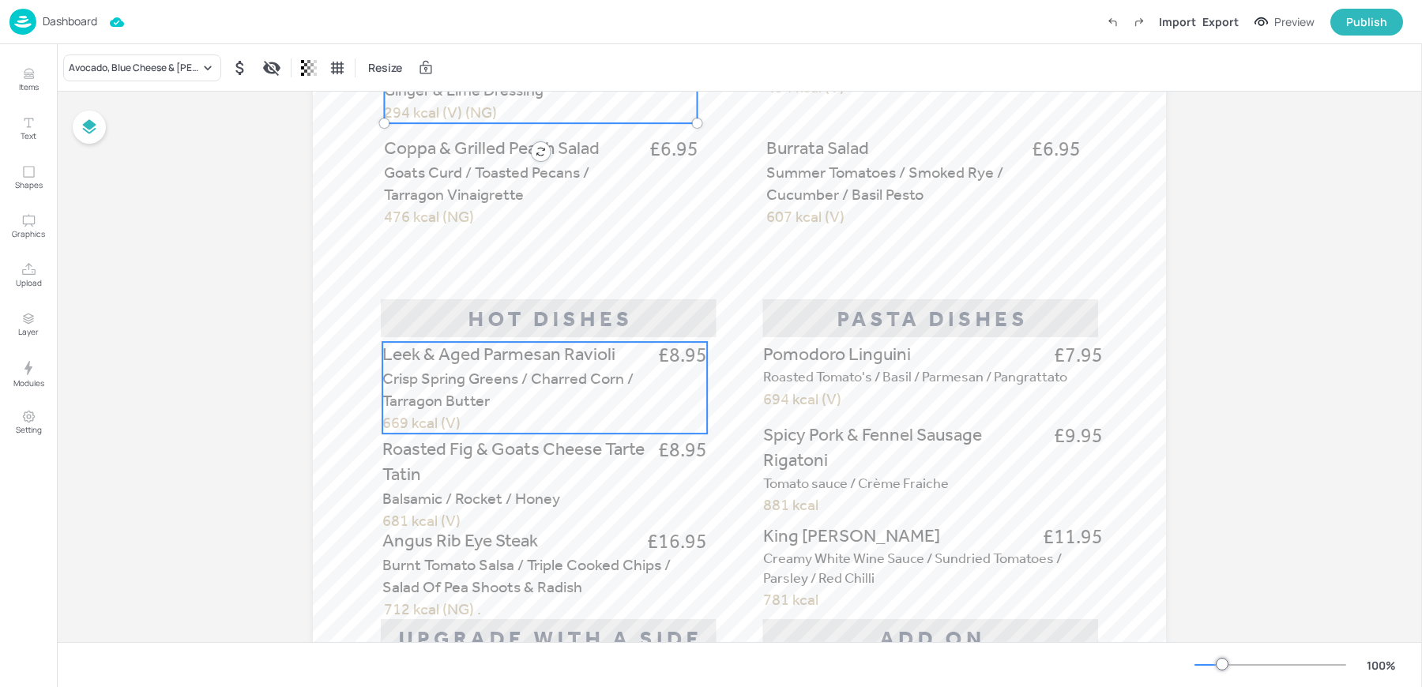
scroll to position [498, 0]
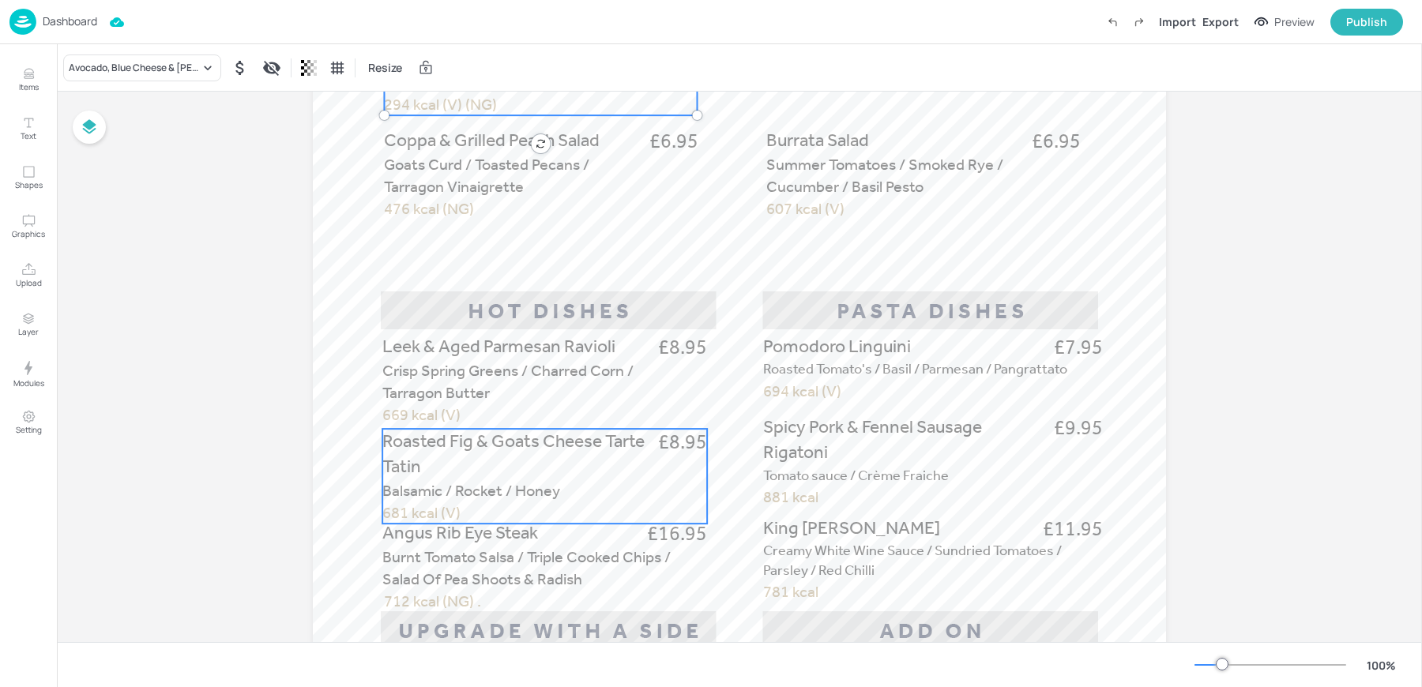
click at [485, 475] on p "Roasted Fig & Goats Cheese Tarte Tatin" at bounding box center [515, 454] width 267 height 51
click at [536, 396] on icon "Edit Item" at bounding box center [534, 402] width 13 height 13
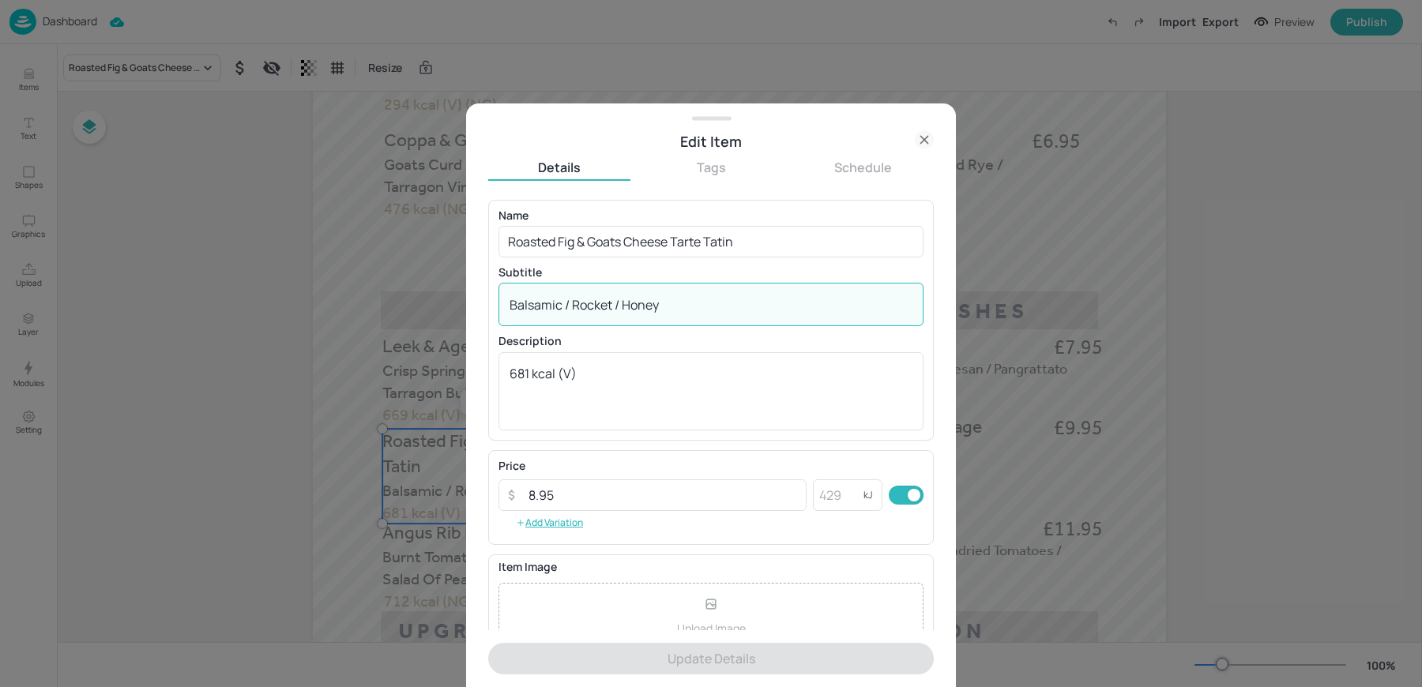
drag, startPoint x: 563, startPoint y: 307, endPoint x: 874, endPoint y: 329, distance: 311.2
click at [874, 329] on div "Name Roasted Fig & Goats Cheese Tarte Tatin ​ Subtitle Balsamic / Rocket / Hone…" at bounding box center [710, 320] width 425 height 220
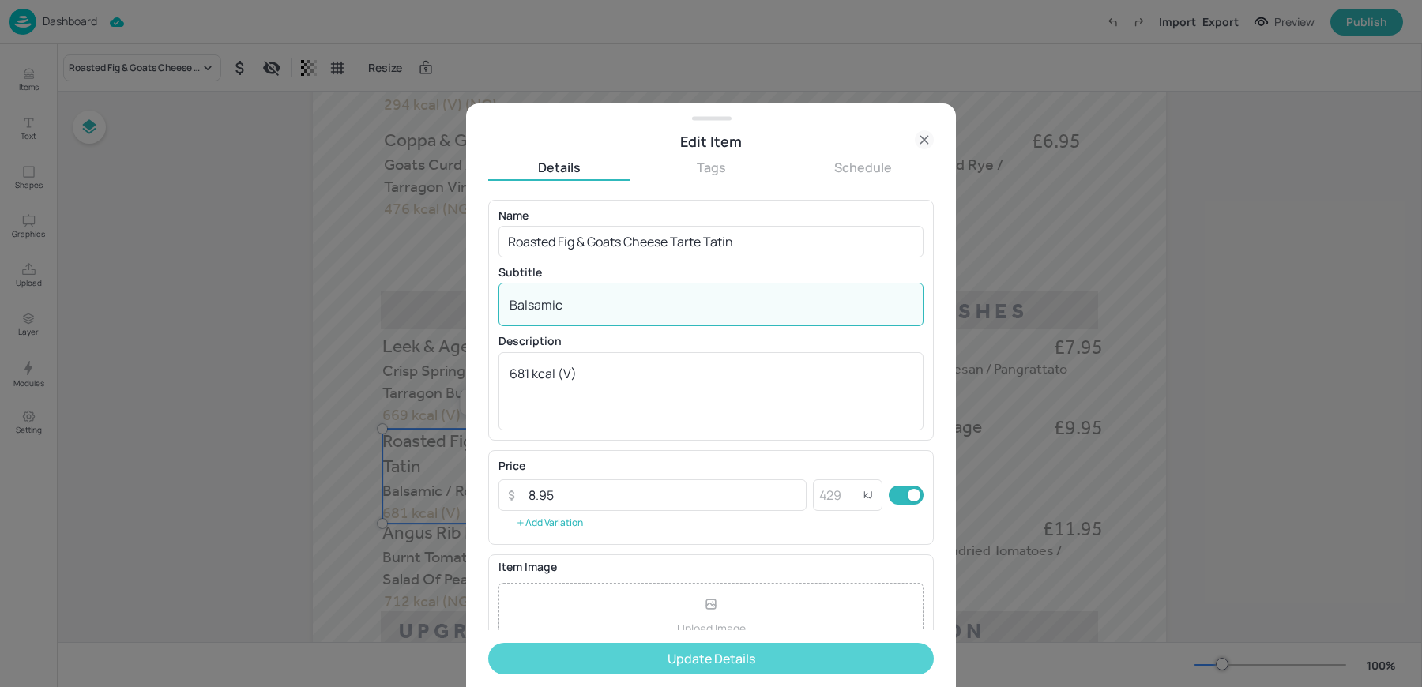
type textarea "Balsamic"
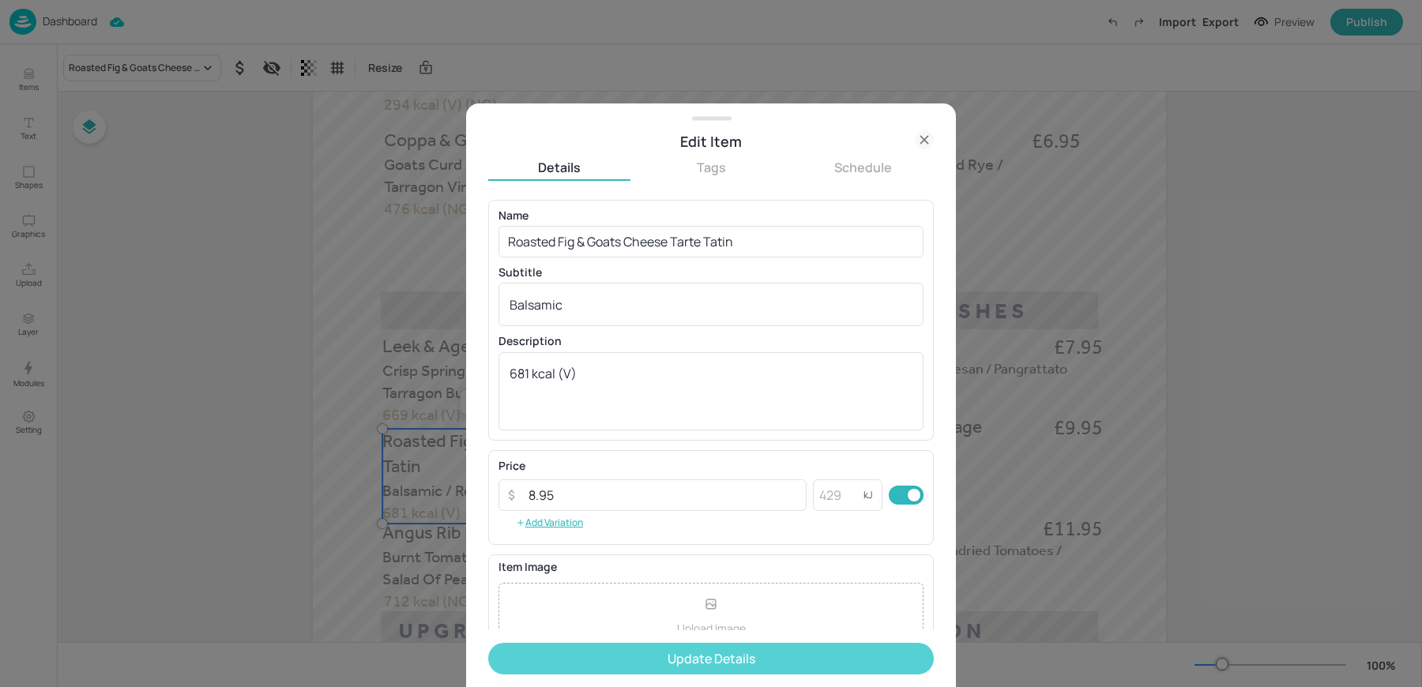
click at [641, 658] on button "Update Details" at bounding box center [710, 659] width 445 height 32
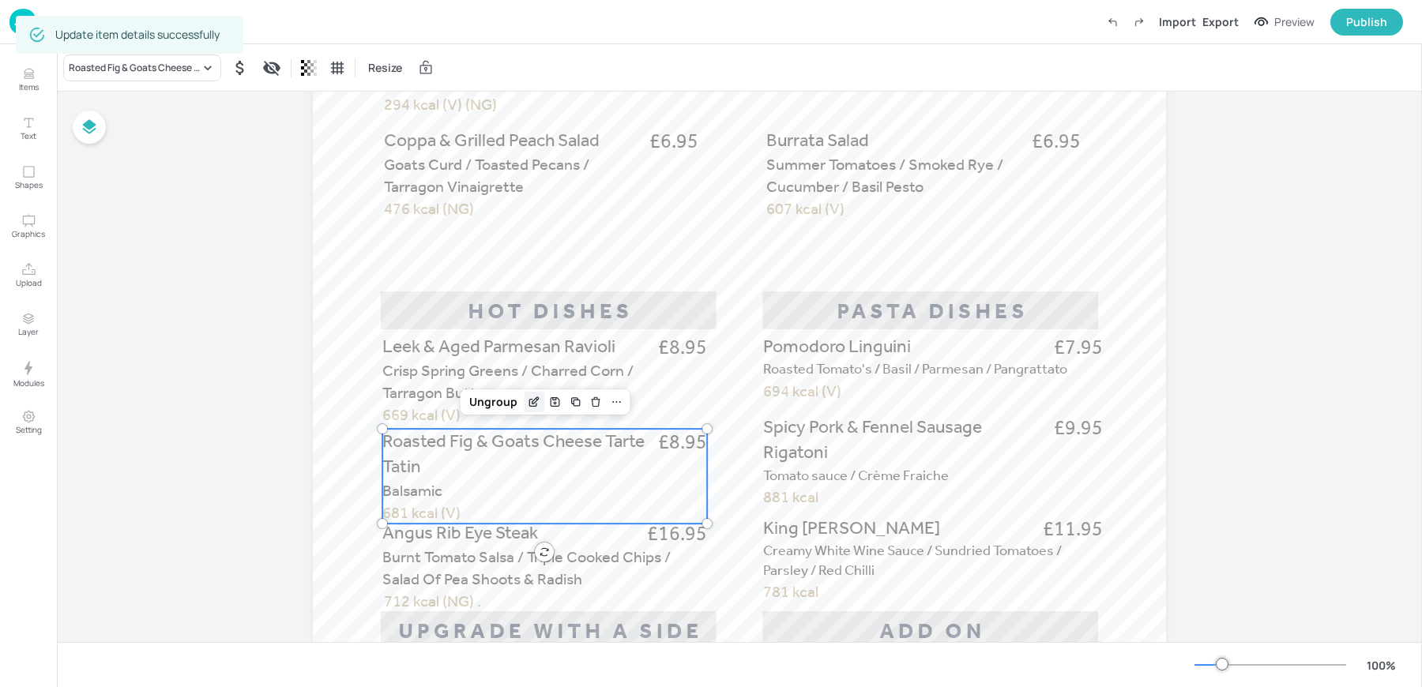
click at [529, 402] on icon "Edit Item" at bounding box center [532, 403] width 7 height 7
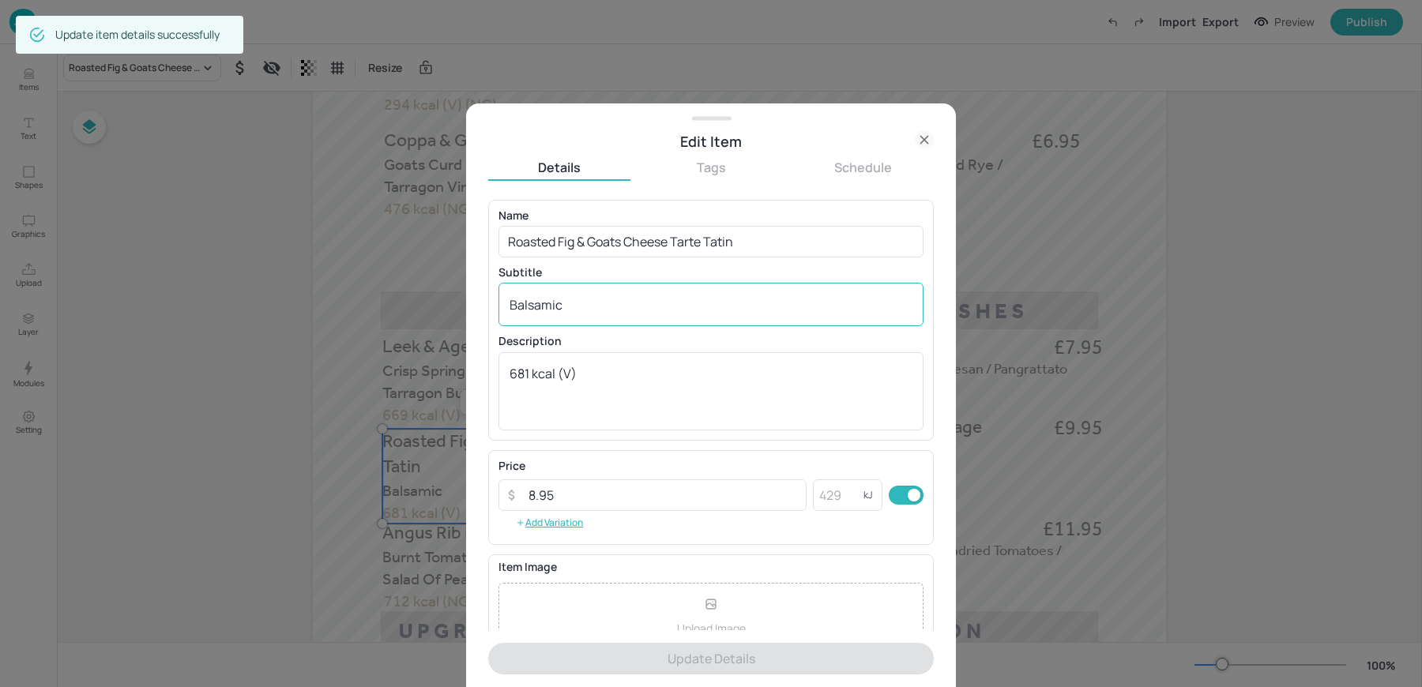
click at [507, 306] on div "Balsamic x ​" at bounding box center [710, 304] width 425 height 43
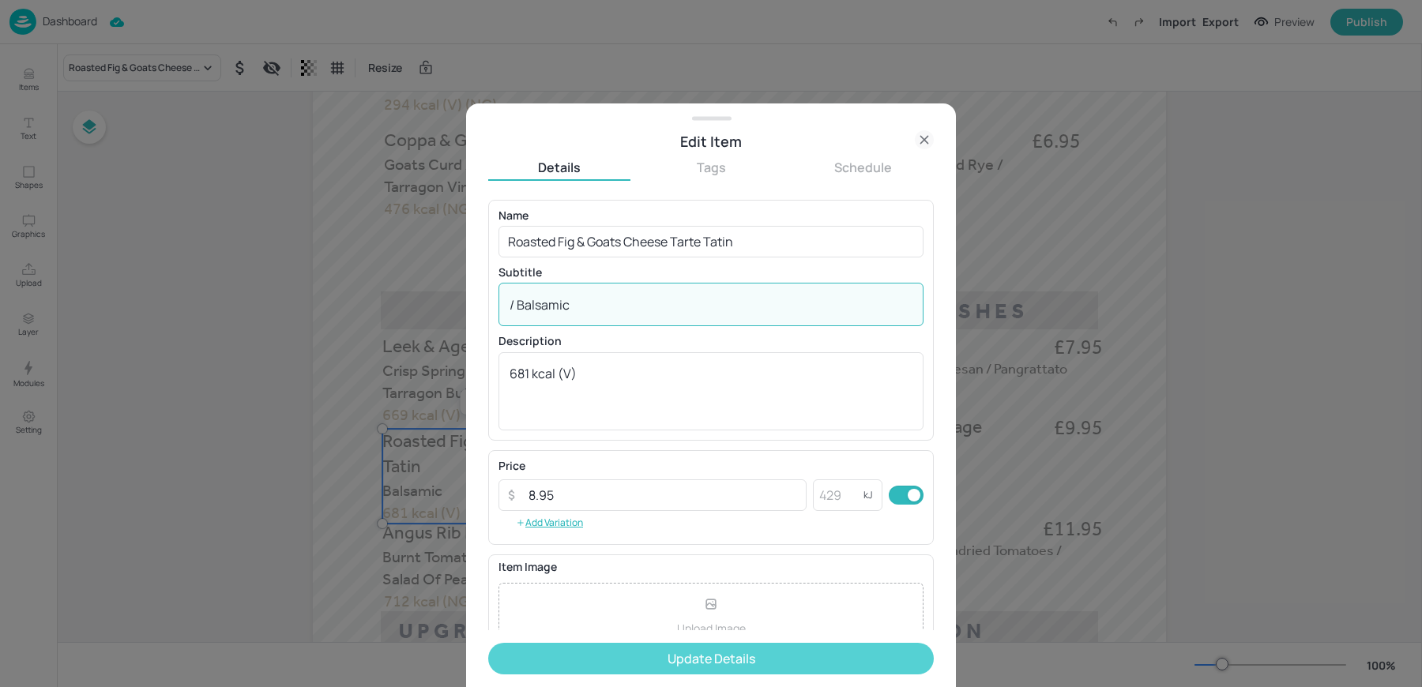
type textarea "/ Balsamic"
click at [684, 657] on button "Update Details" at bounding box center [710, 659] width 445 height 32
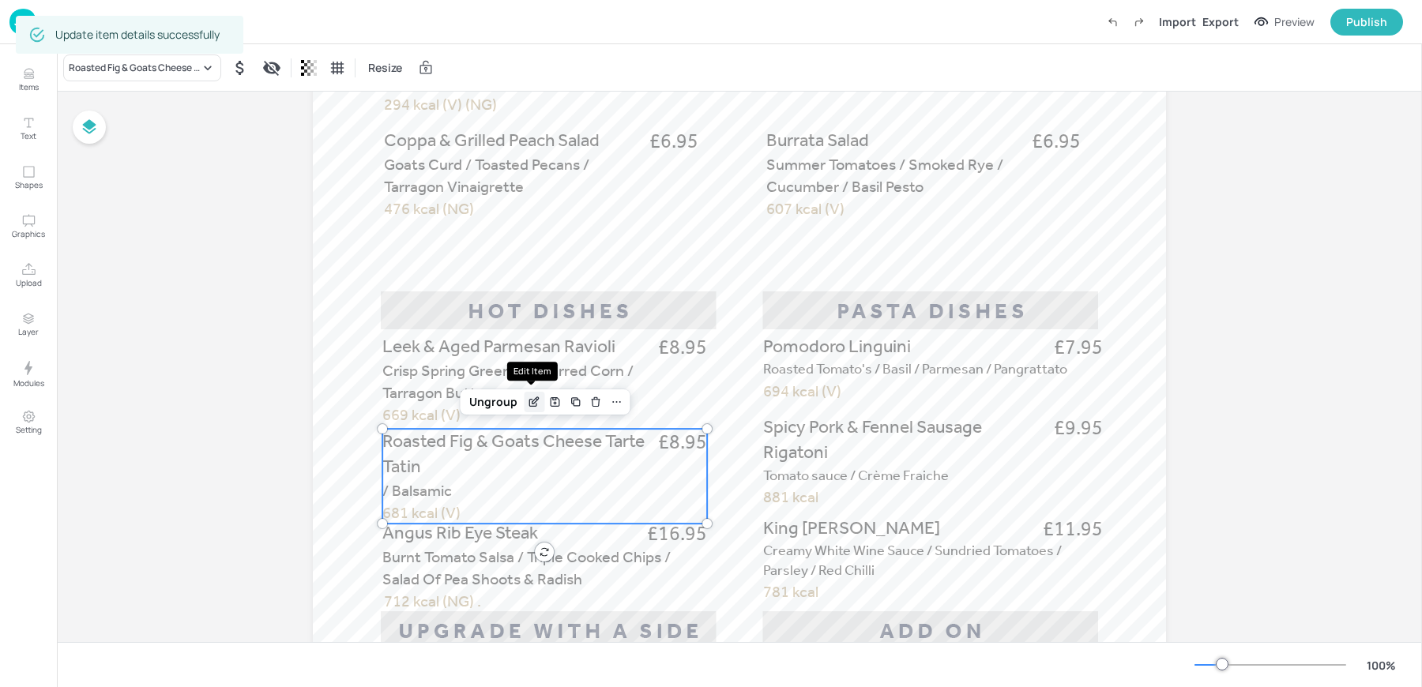
click at [530, 402] on icon "Edit Item" at bounding box center [534, 402] width 13 height 13
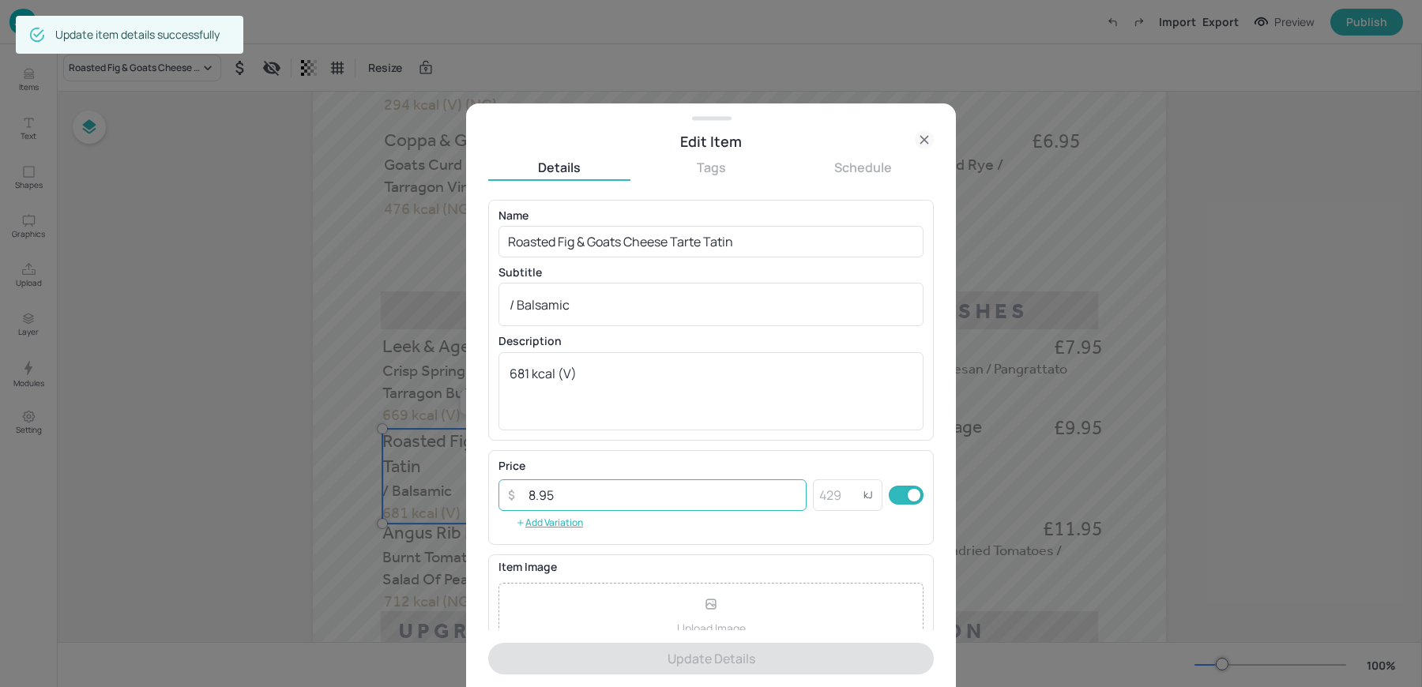
click at [538, 488] on input "8.95" at bounding box center [662, 495] width 287 height 32
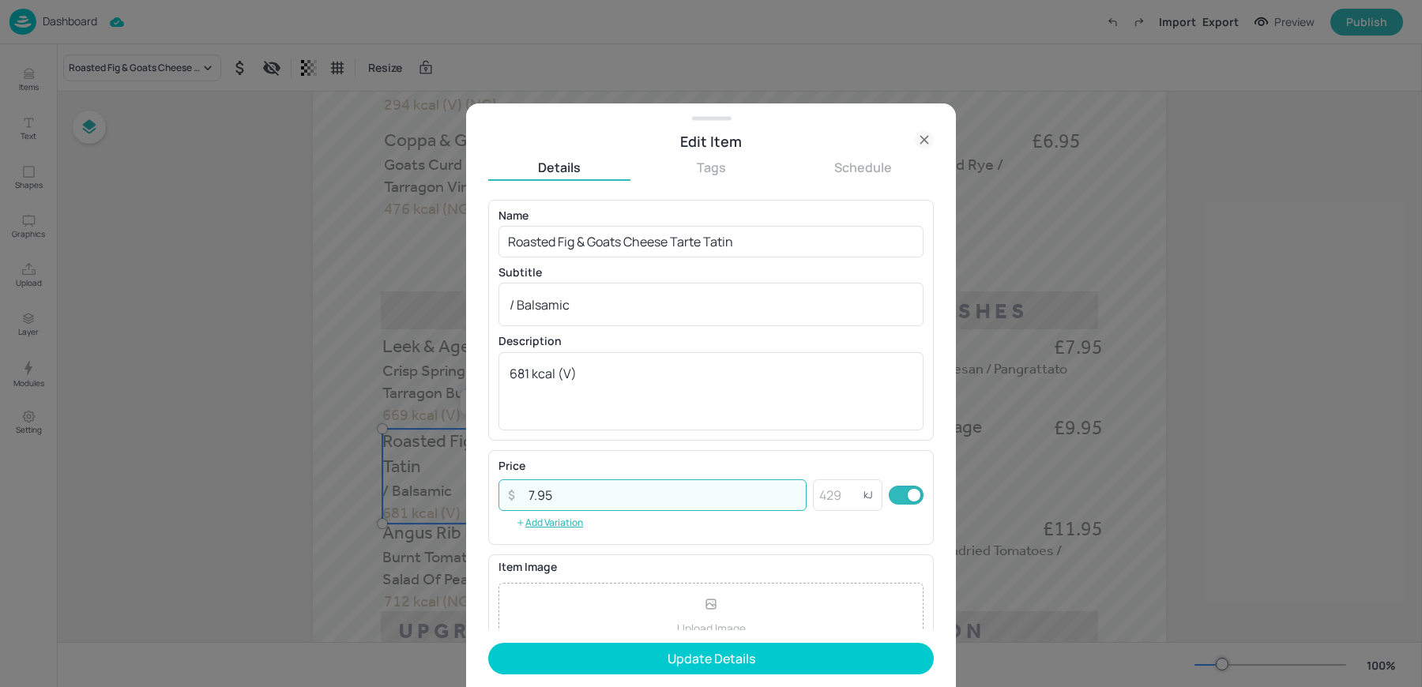
type input "7.95"
click at [488, 643] on button "Update Details" at bounding box center [710, 659] width 445 height 32
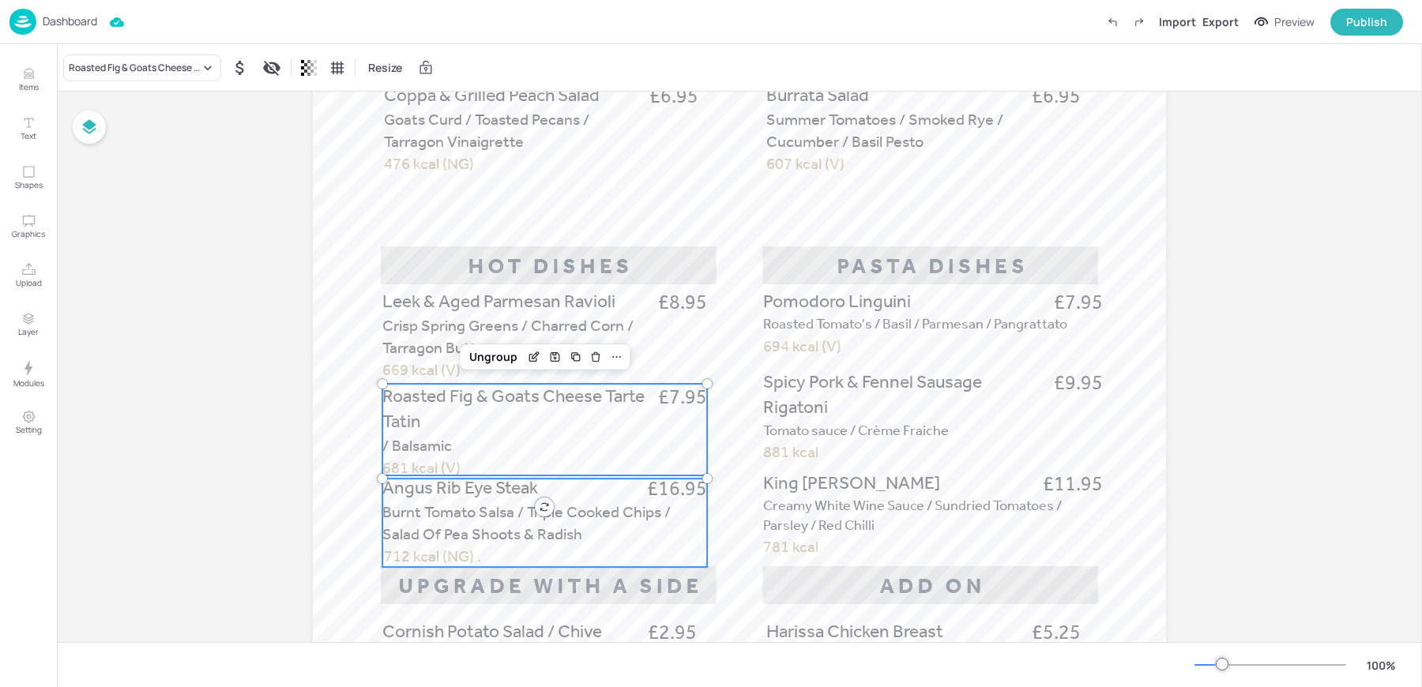
scroll to position [554, 0]
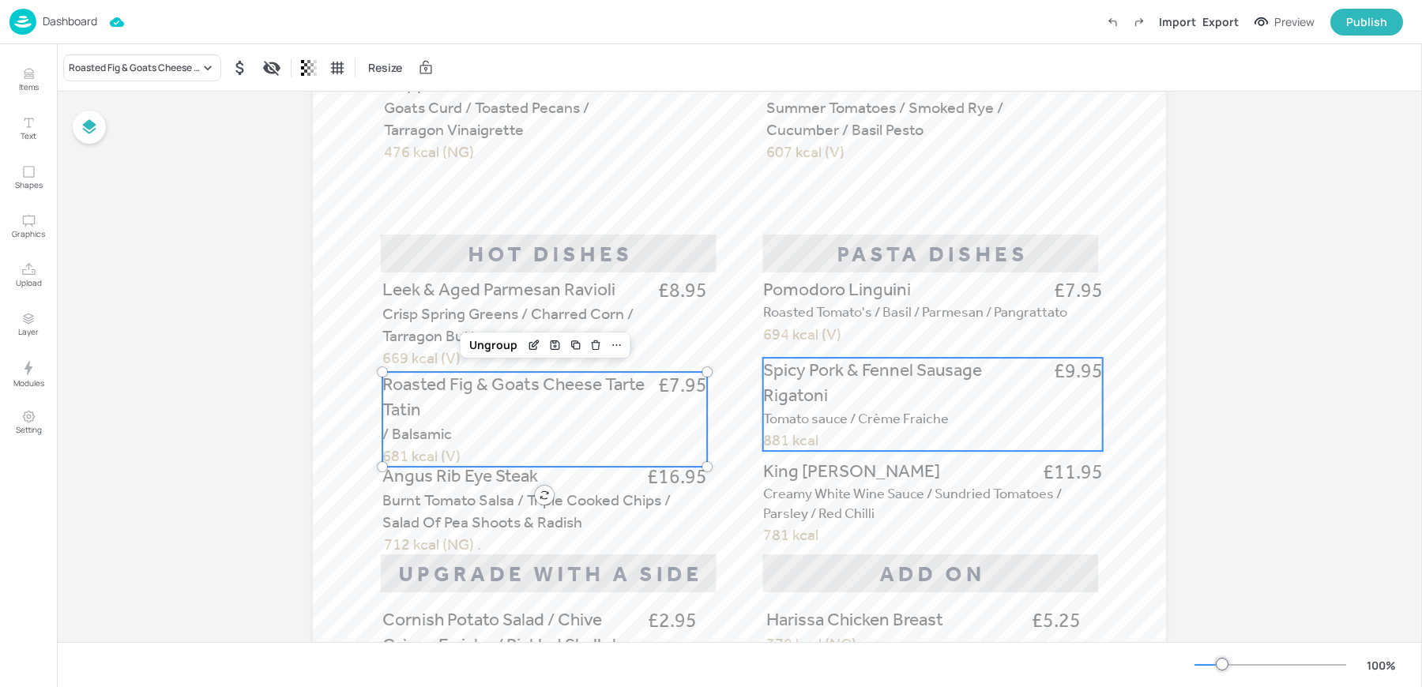
click at [840, 388] on p "Spicy Pork & Fennel Sausage Rigatoni" at bounding box center [890, 383] width 254 height 51
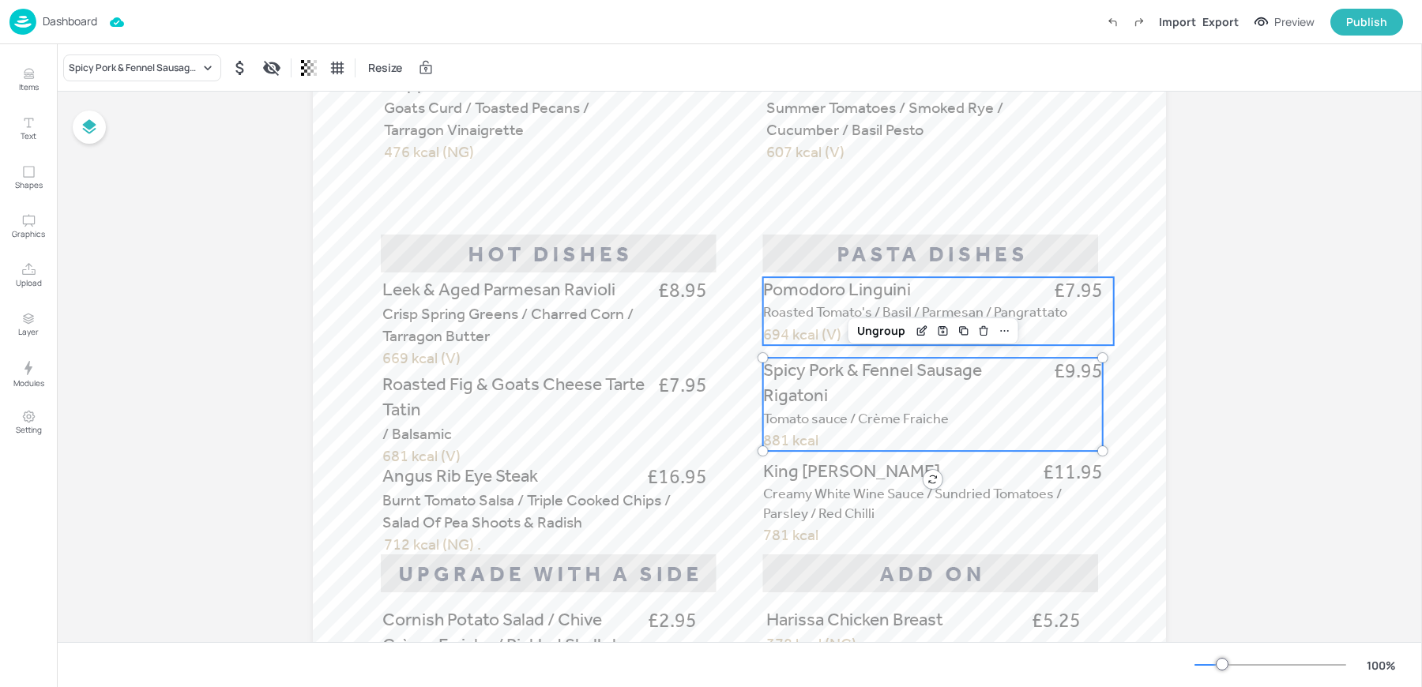
click at [832, 303] on p "Roasted Tomato's / Basil / Parmesan / Pangrattato" at bounding box center [938, 313] width 351 height 20
click at [836, 397] on p "Spicy Pork & Fennel Sausage Rigatoni" at bounding box center [890, 383] width 254 height 51
click at [1306, 389] on div "Board ISS-1CP-BARCLAYS-ENFIELD-LUNCH 010925 Coppa & Grilled Peach Salad £6.95 G…" at bounding box center [739, 340] width 1365 height 1607
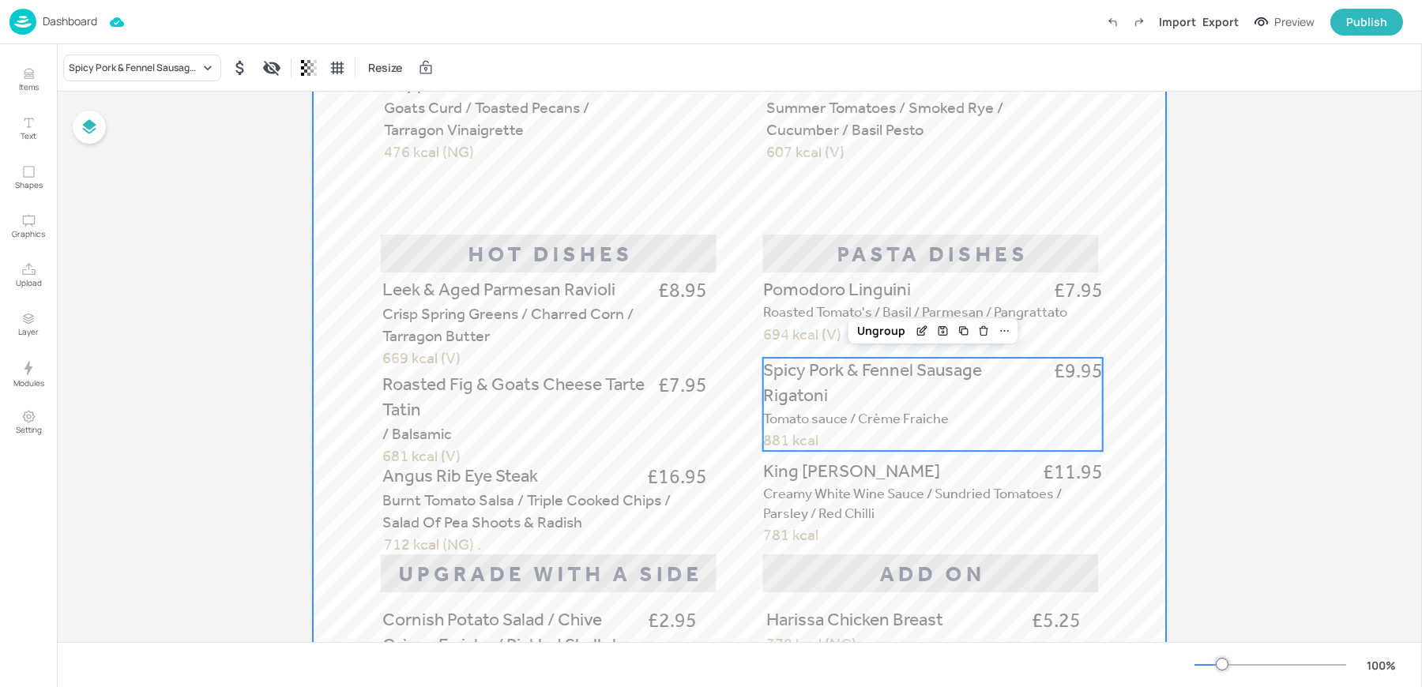
click at [1137, 412] on div at bounding box center [739, 346] width 853 height 1516
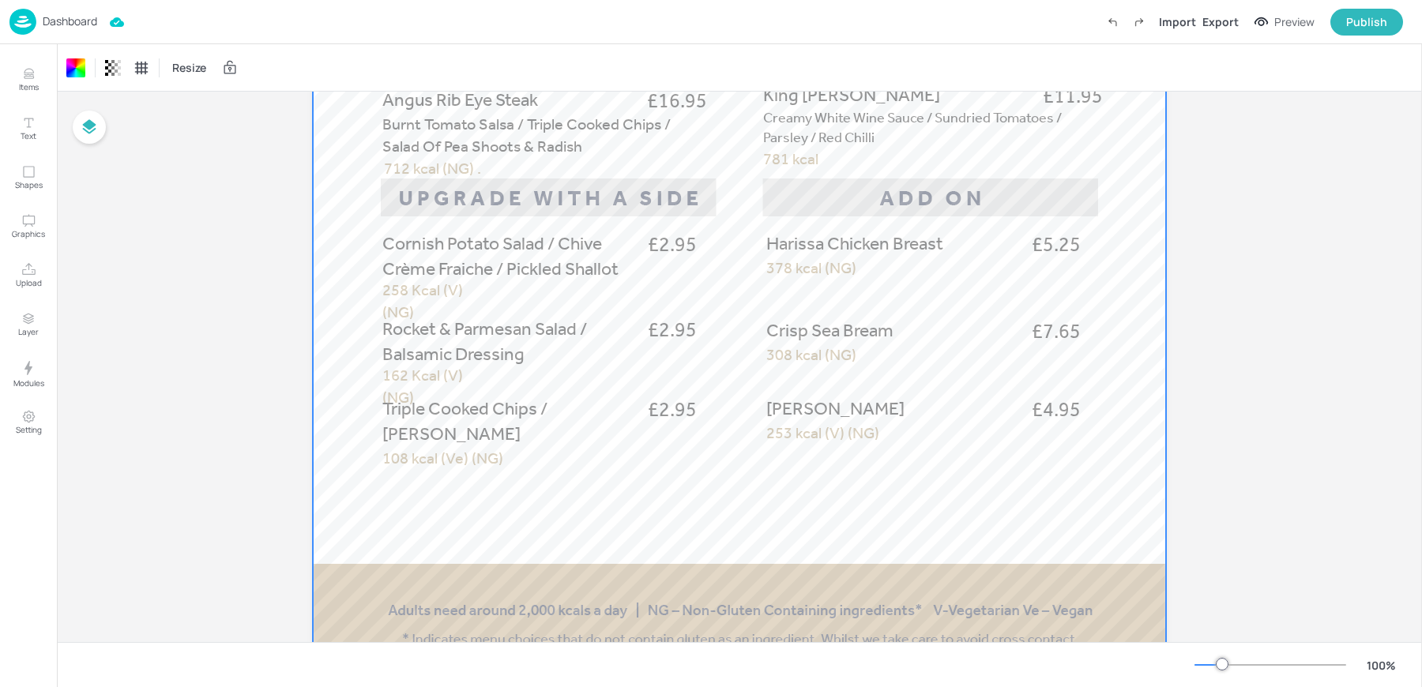
scroll to position [0, 0]
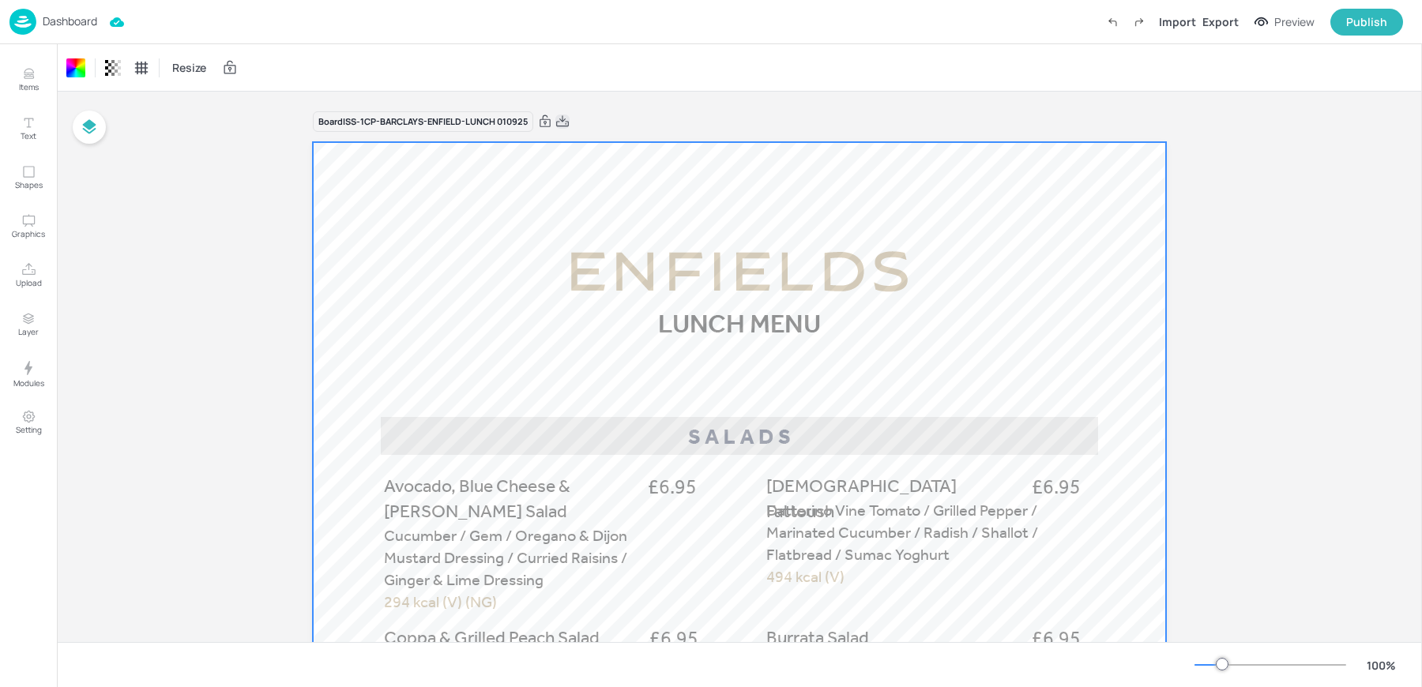
click at [558, 121] on icon at bounding box center [562, 120] width 13 height 11
